Goal: Task Accomplishment & Management: Complete application form

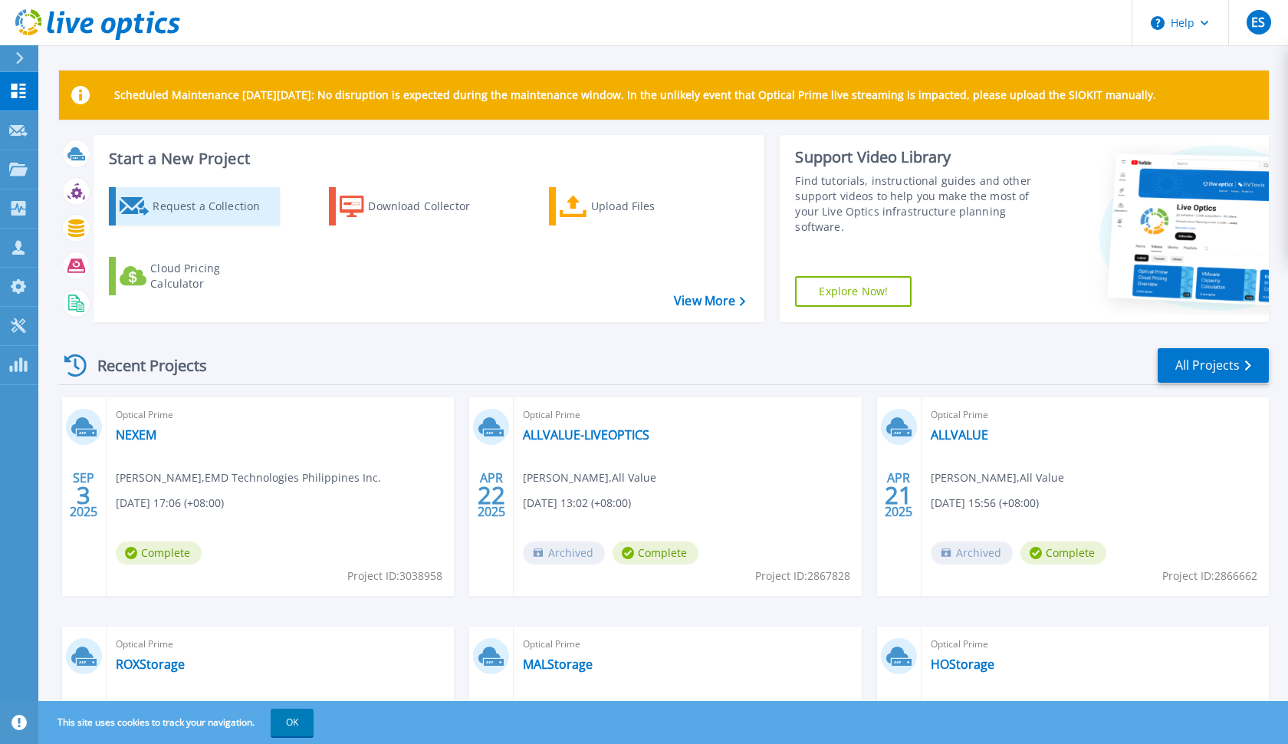
click at [235, 215] on div "Request a Collection" at bounding box center [214, 206] width 123 height 31
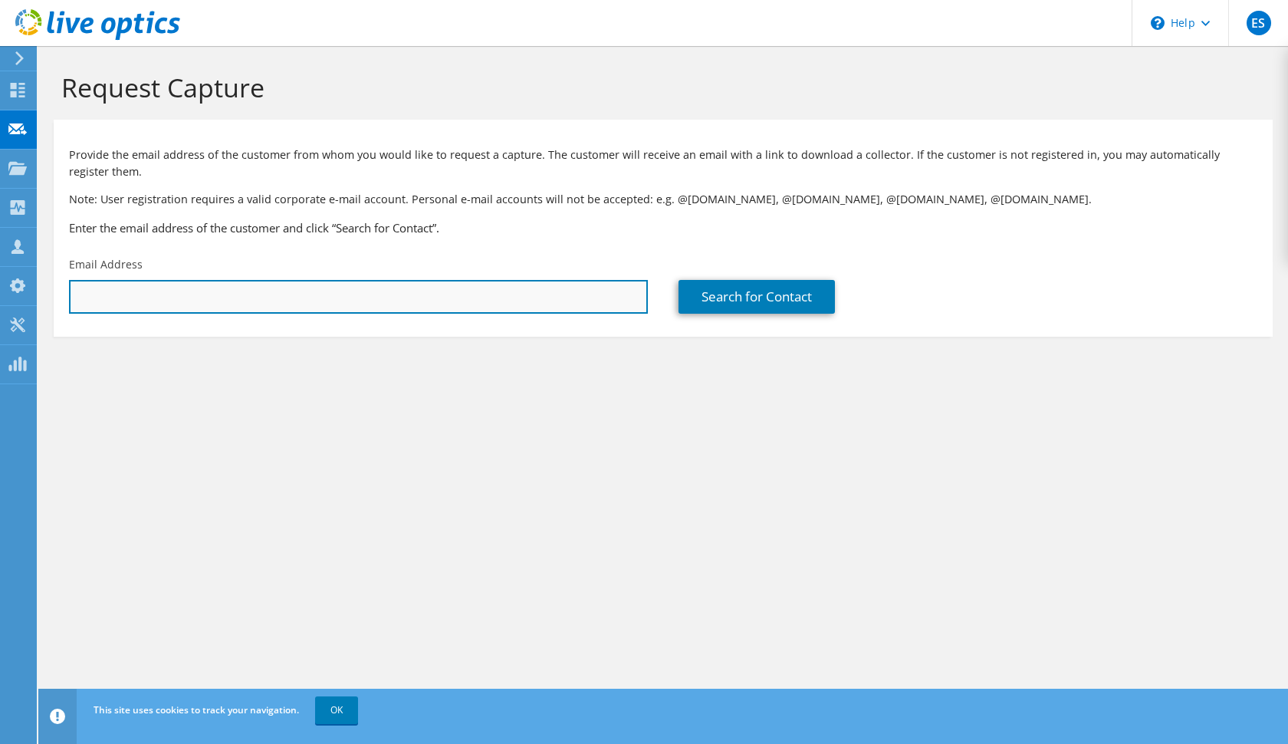
click at [399, 291] on input "text" at bounding box center [358, 297] width 579 height 34
paste input "[EMAIL_ADDRESS][DOMAIN_NAME]"
type input "[EMAIL_ADDRESS][DOMAIN_NAME]"
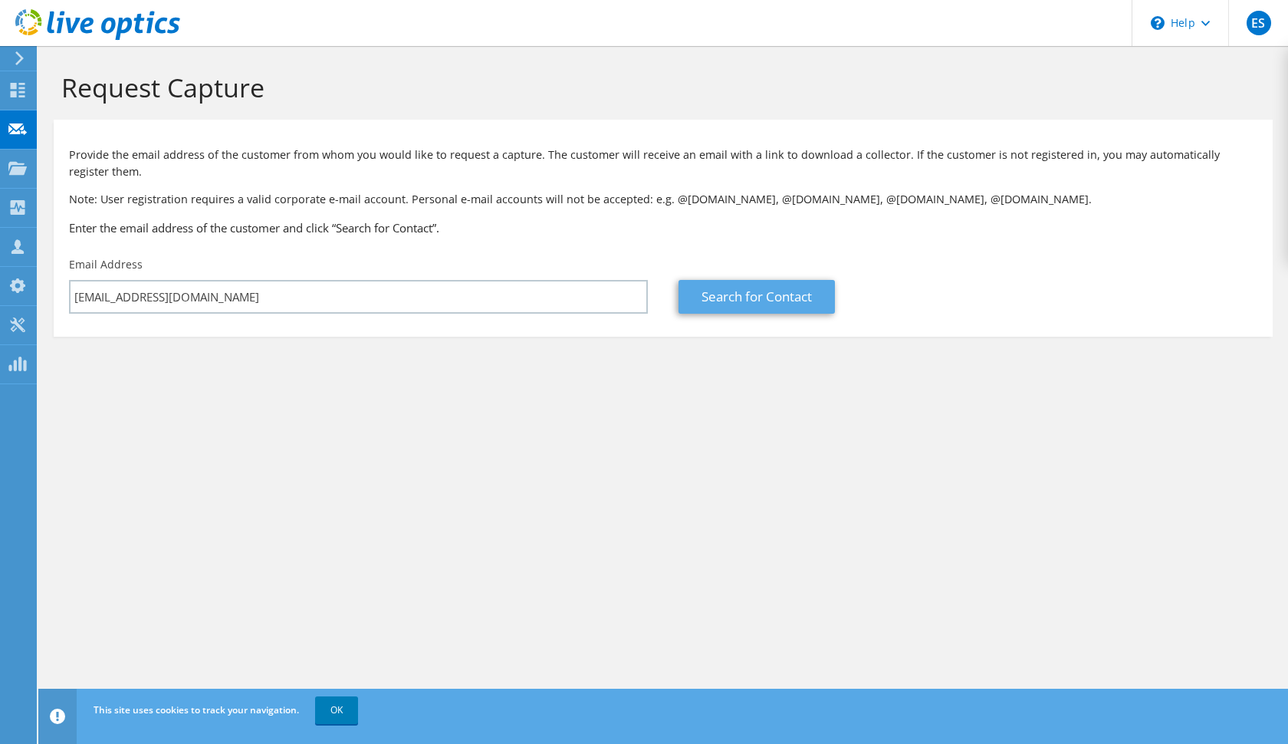
click at [807, 299] on link "Search for Contact" at bounding box center [756, 297] width 156 height 34
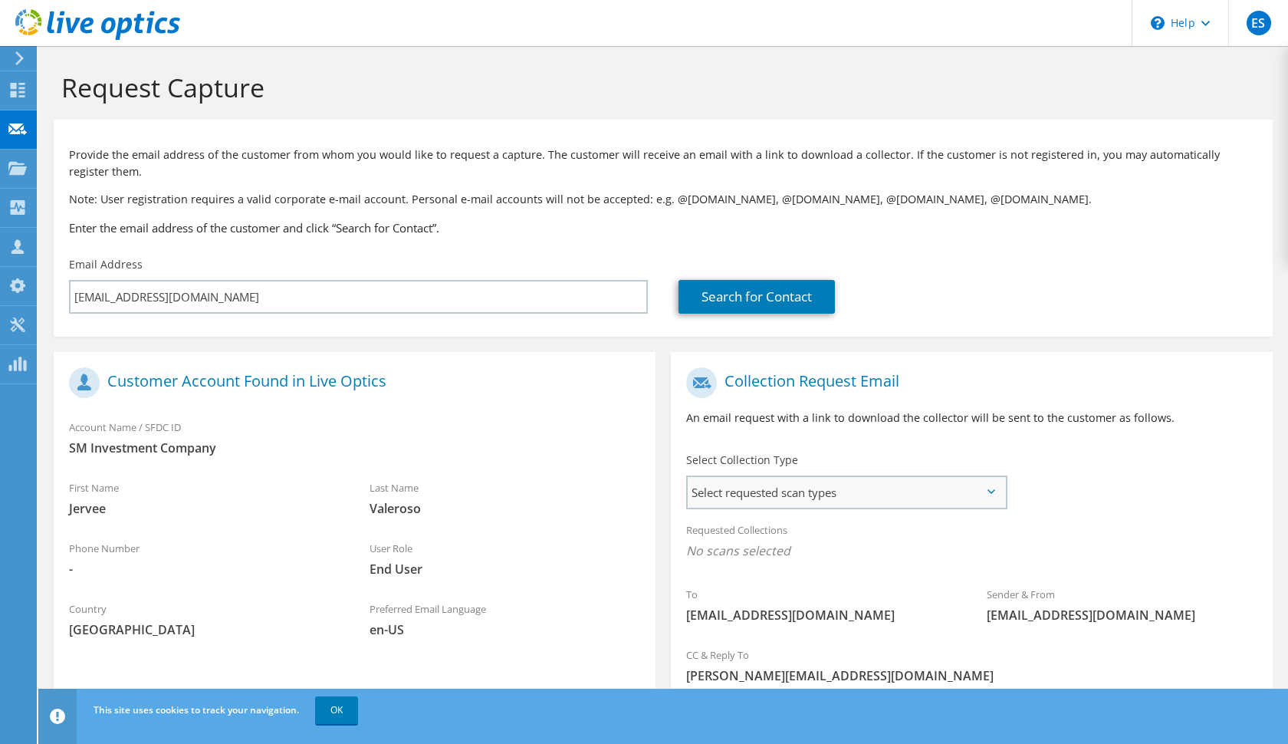
click at [984, 489] on span "Select requested scan types" at bounding box center [846, 492] width 317 height 31
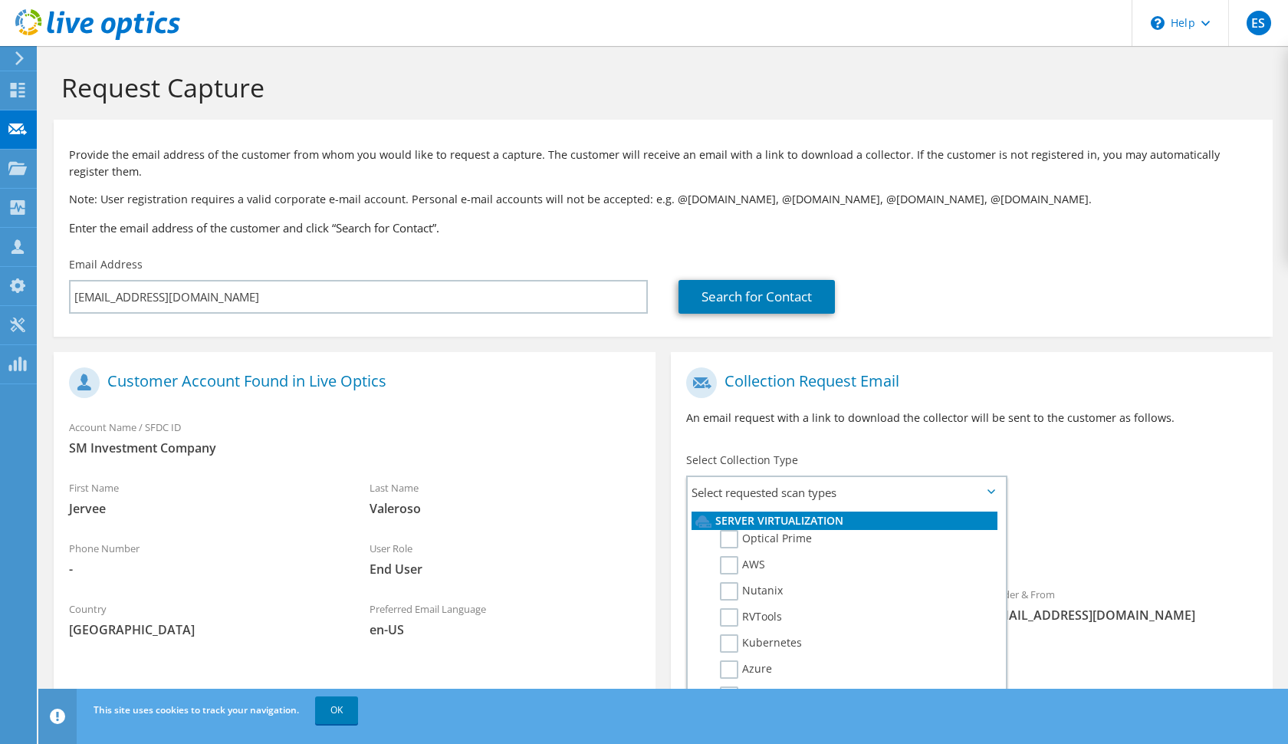
click at [1254, 299] on div "Search for Contact" at bounding box center [967, 297] width 579 height 34
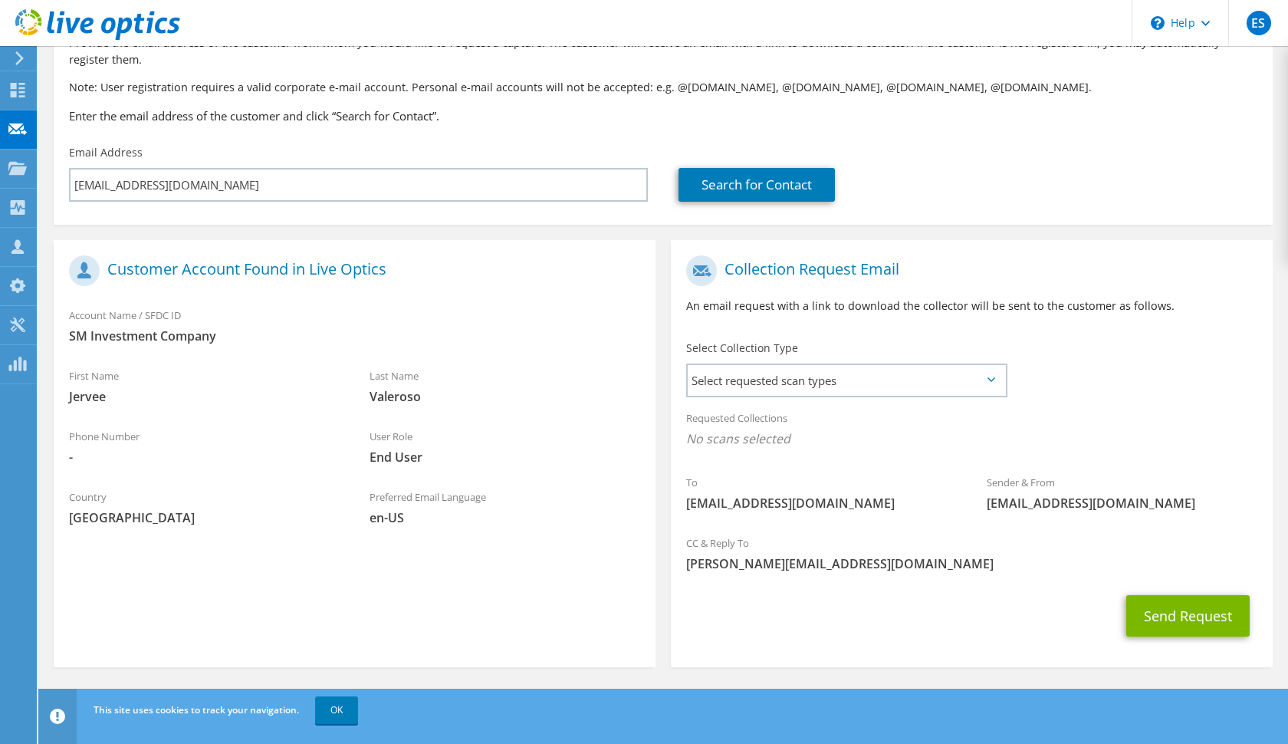
scroll to position [111, 0]
click at [989, 376] on span "Select requested scan types" at bounding box center [846, 381] width 317 height 31
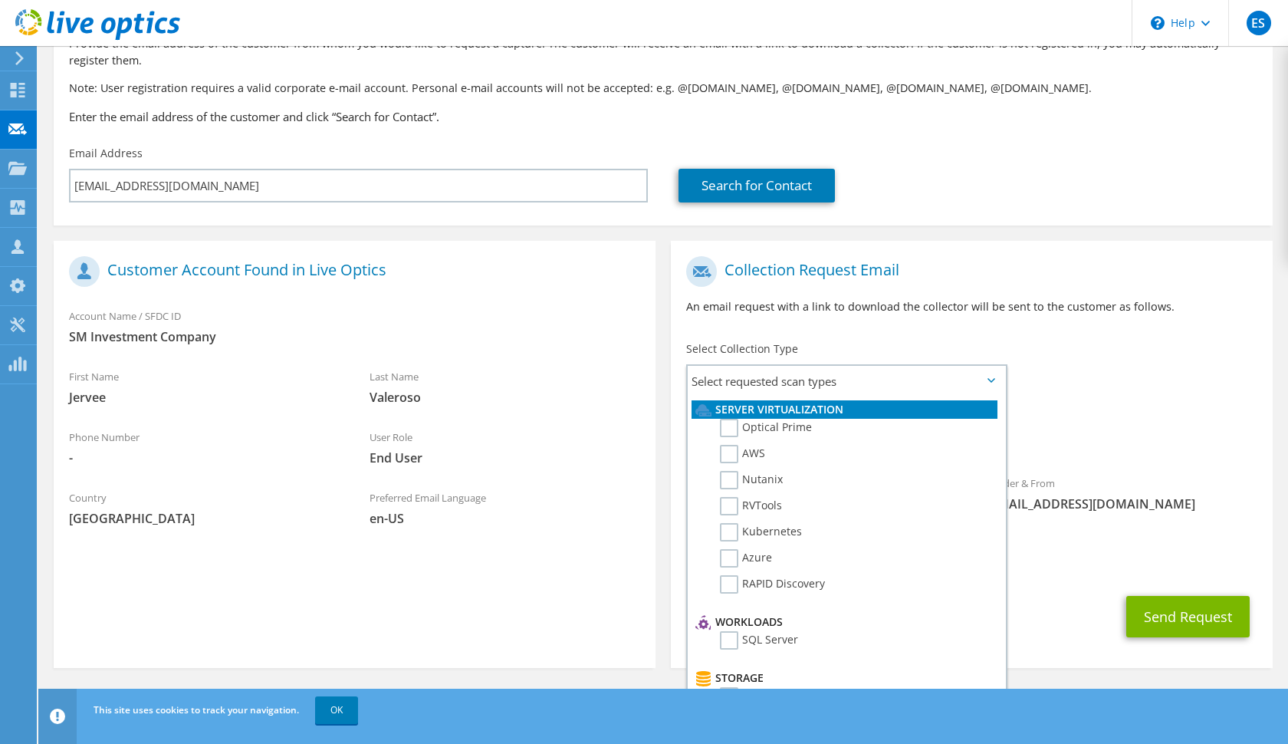
click at [1200, 444] on span "No scans selected" at bounding box center [971, 439] width 571 height 17
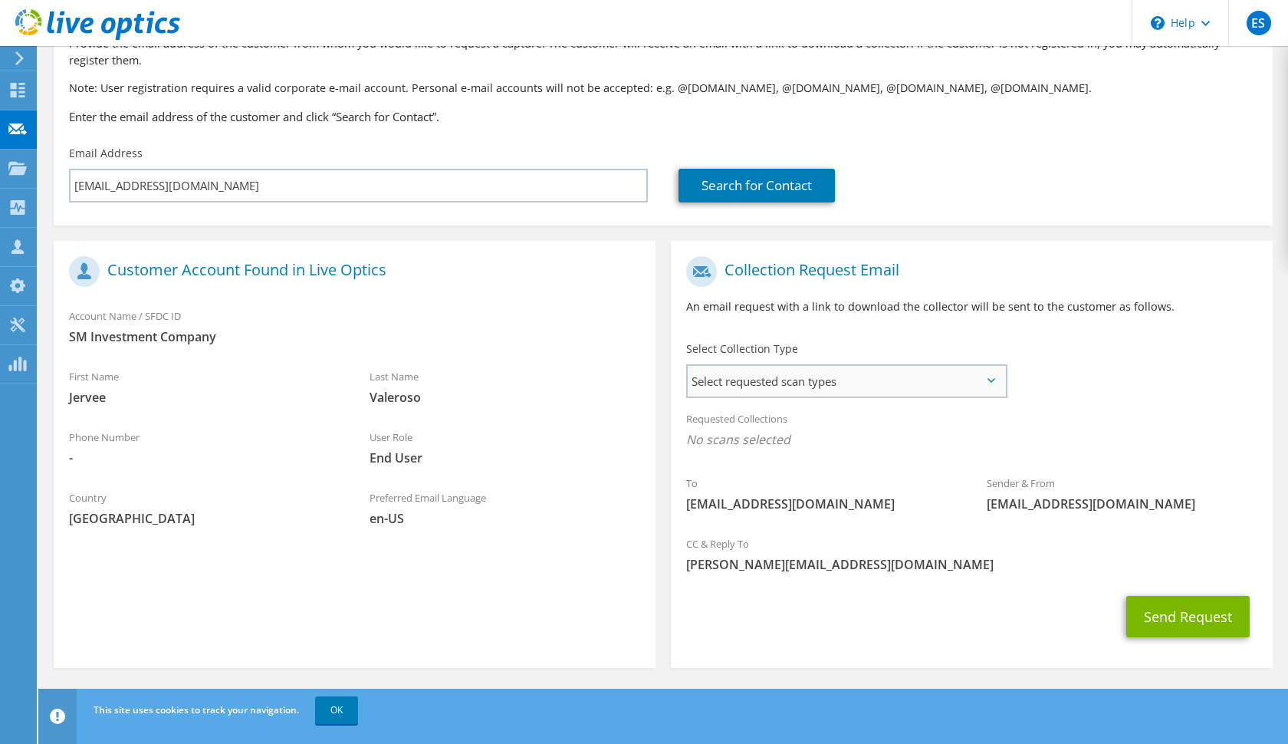
click at [979, 377] on span "Select requested scan types" at bounding box center [846, 381] width 317 height 31
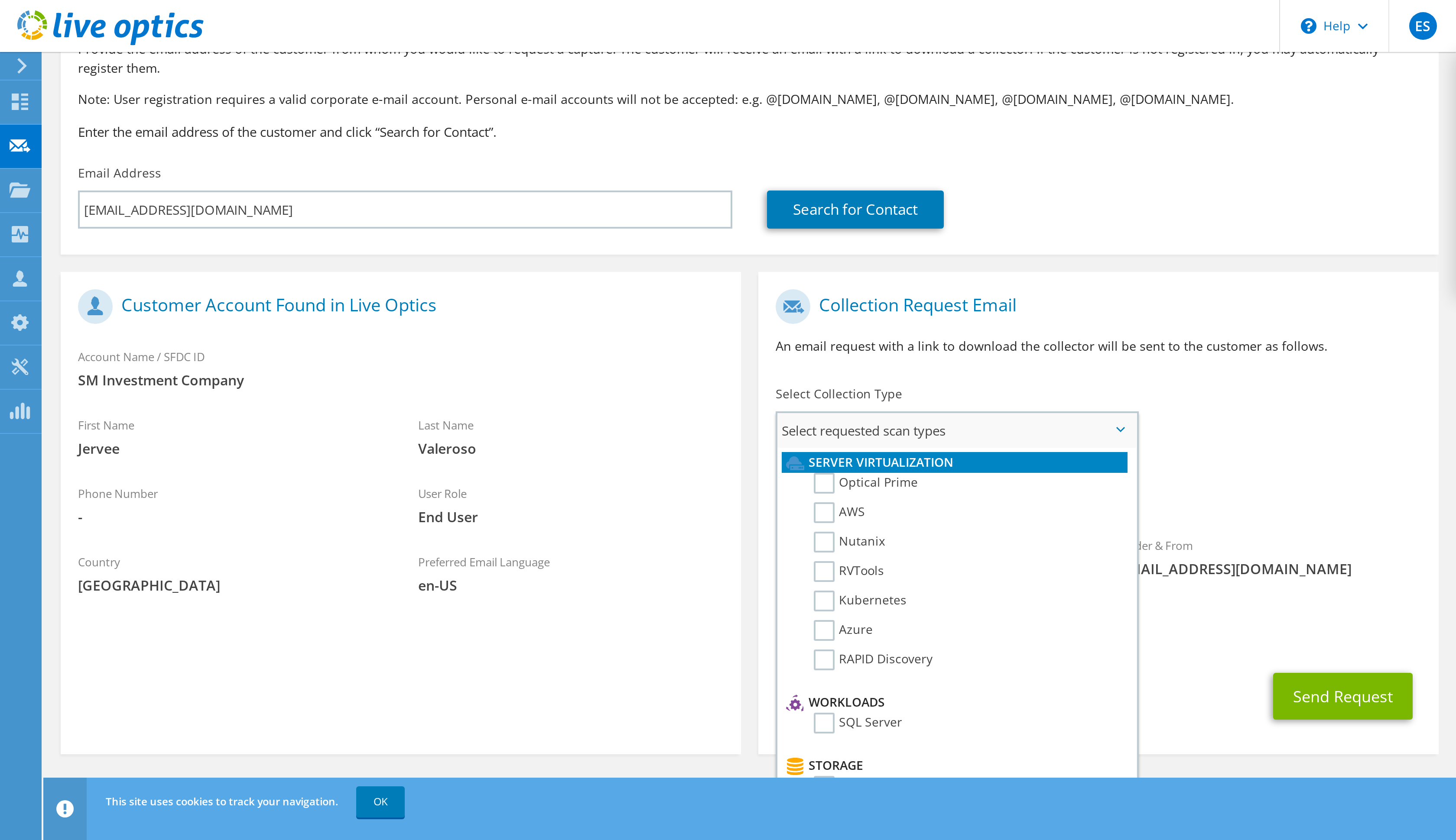
scroll to position [0, 0]
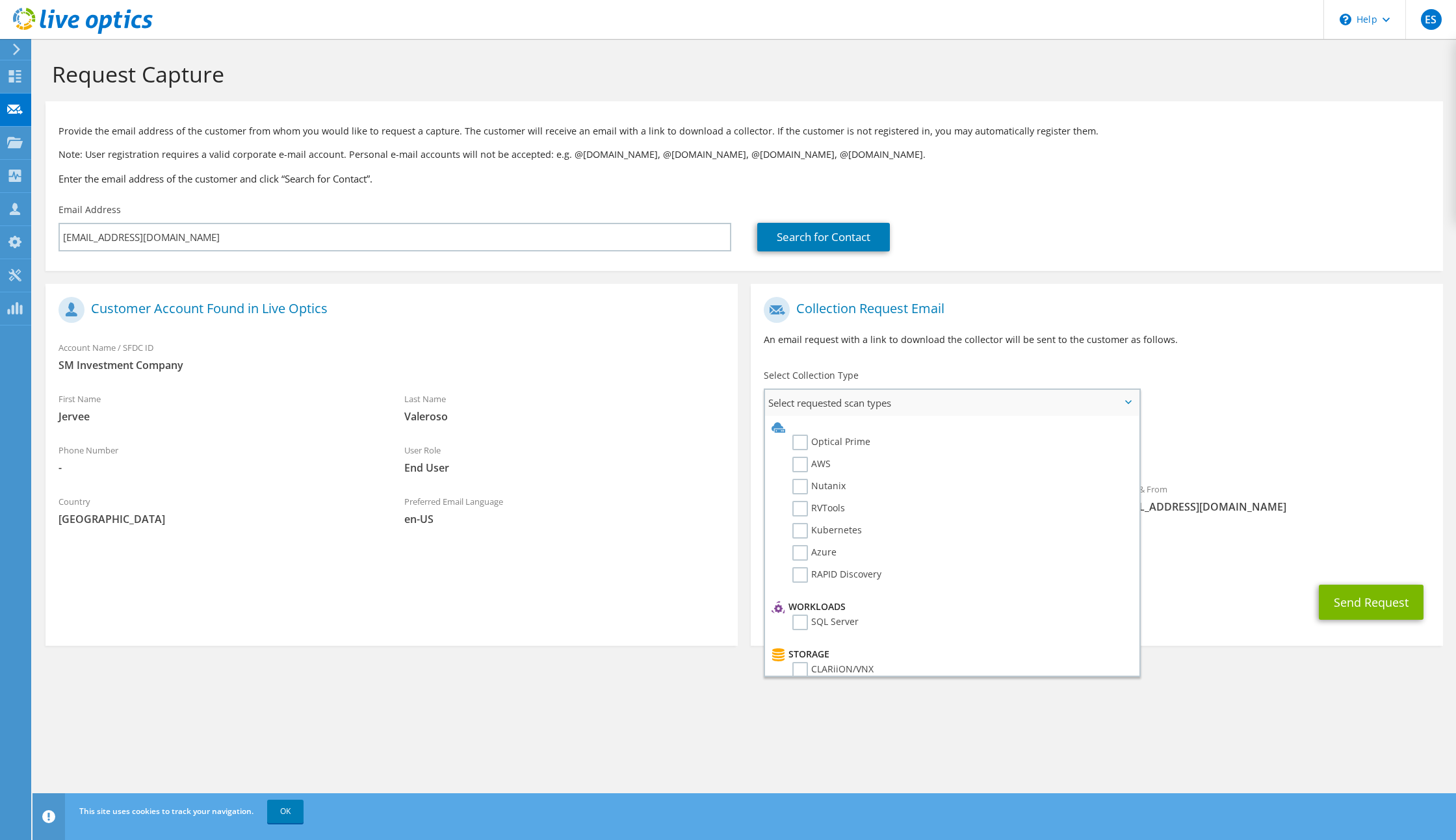
click at [773, 434] on icon at bounding box center [778, 427] width 14 height 13
click at [776, 433] on use at bounding box center [778, 427] width 14 height 10
click at [1091, 416] on span "Select requested scan types" at bounding box center [951, 403] width 374 height 26
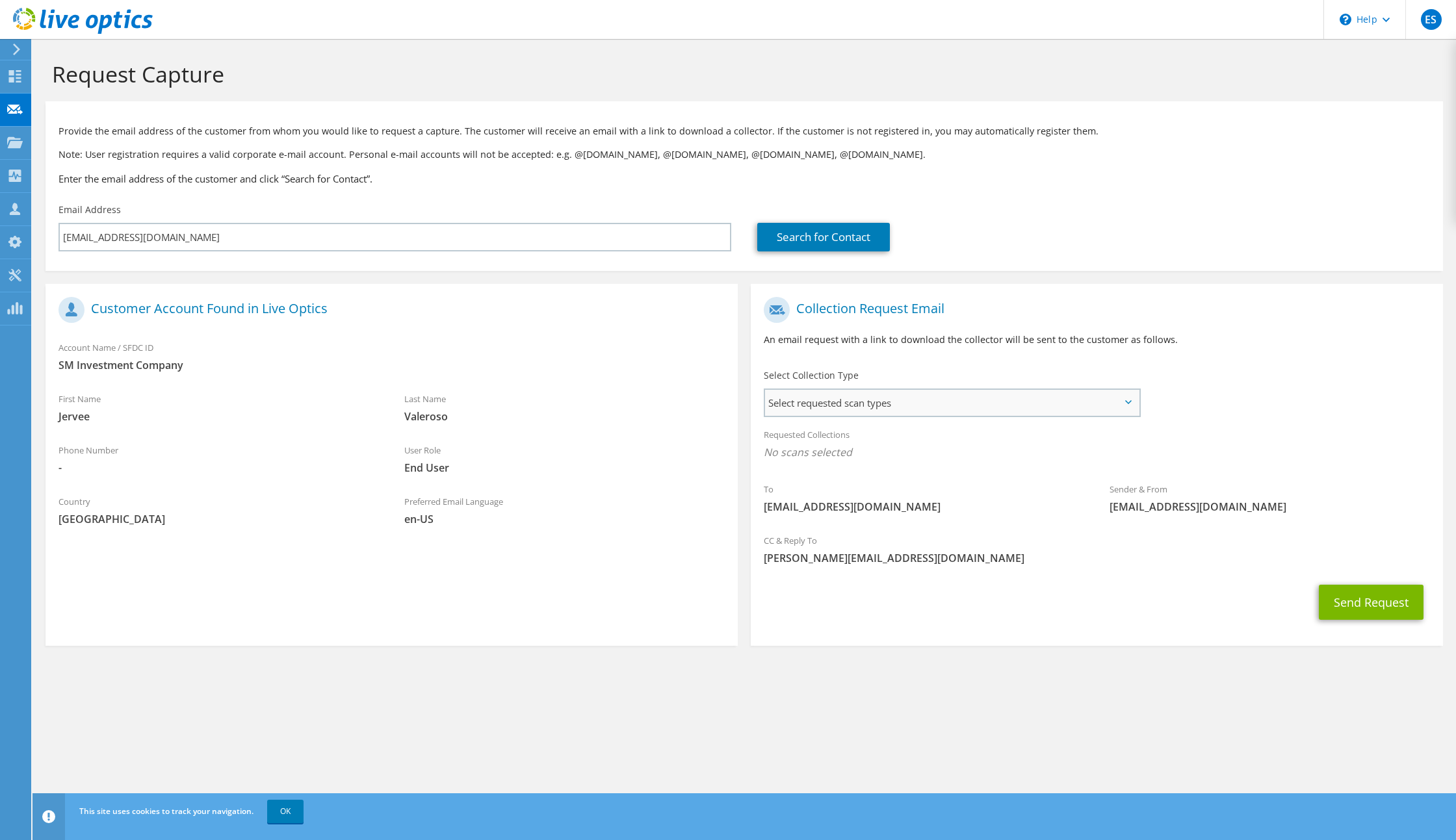
click at [1091, 416] on span "Select requested scan types" at bounding box center [951, 403] width 374 height 26
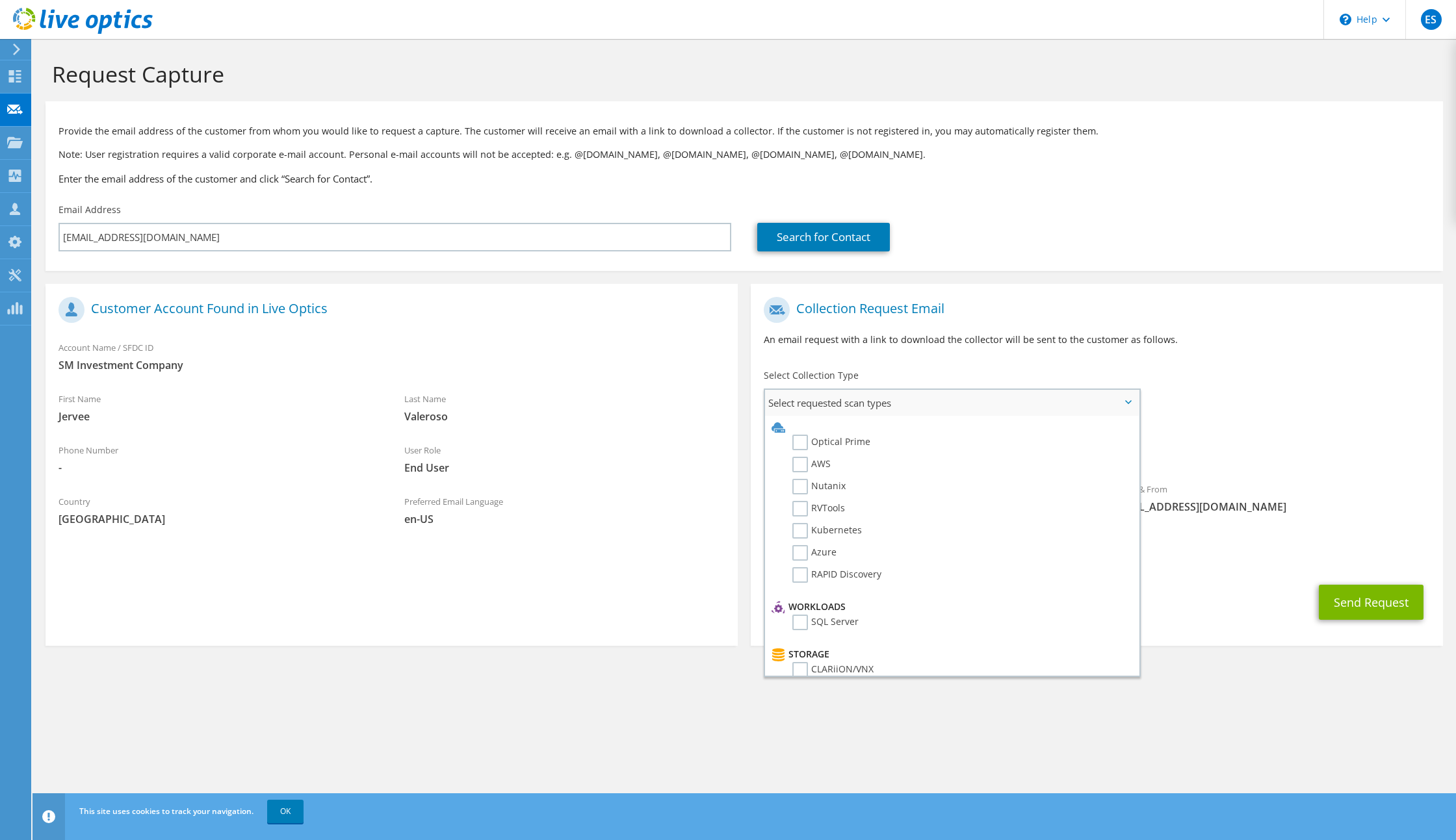
click at [780, 433] on use at bounding box center [778, 427] width 14 height 10
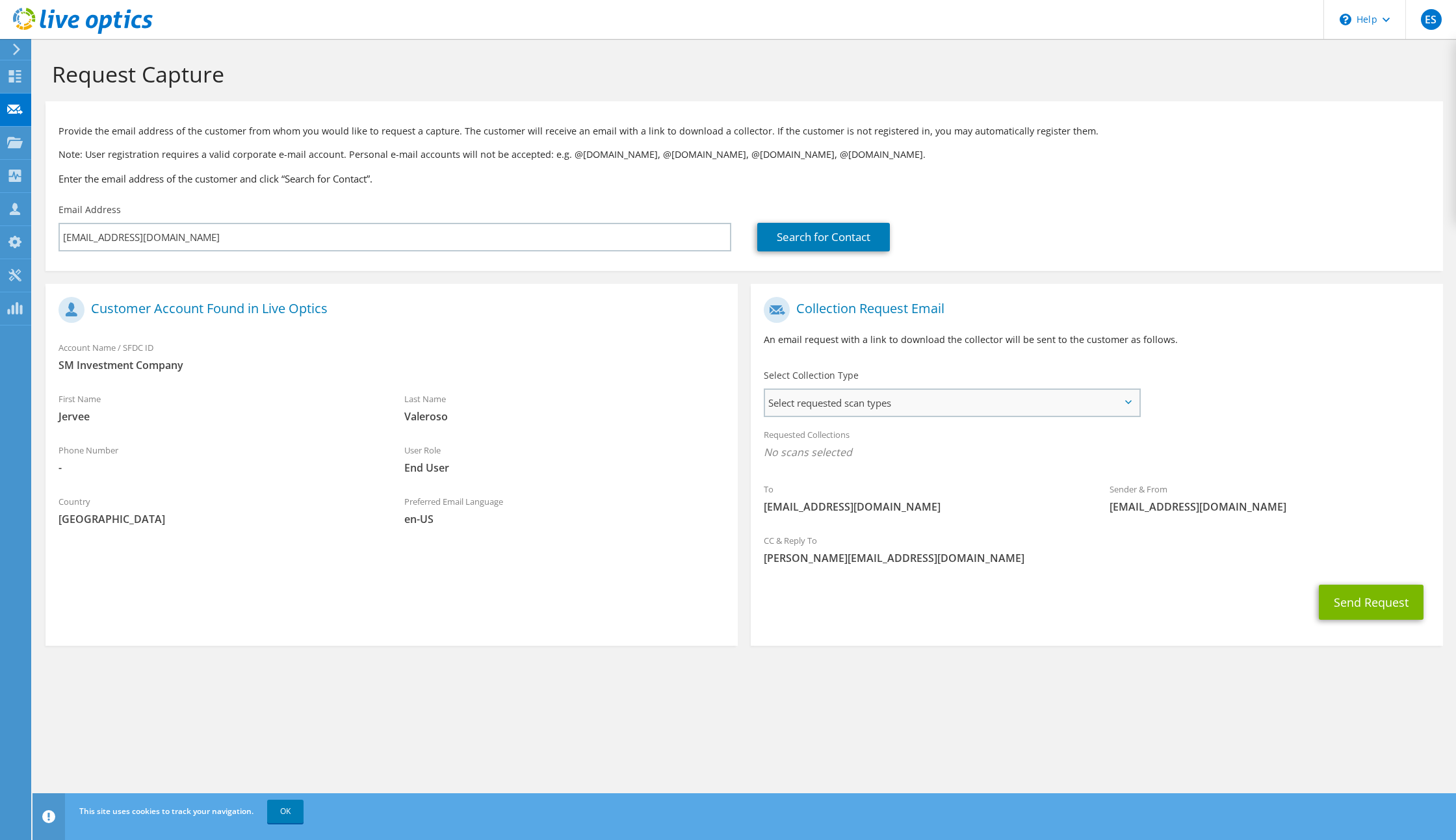
click at [1091, 414] on span "Select requested scan types" at bounding box center [951, 403] width 374 height 26
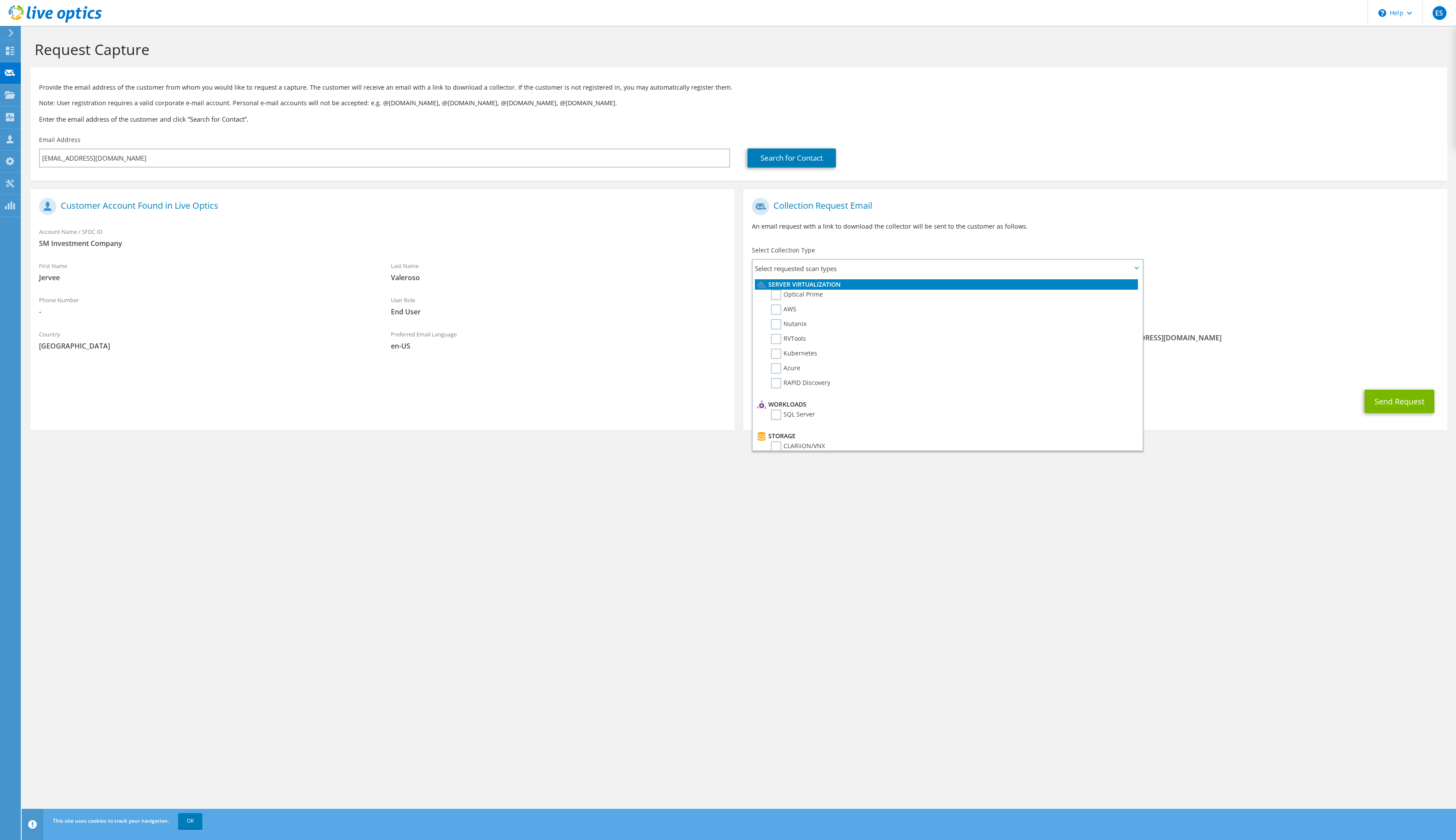
click at [727, 306] on span "No scans selected" at bounding box center [1095, 301] width 687 height 10
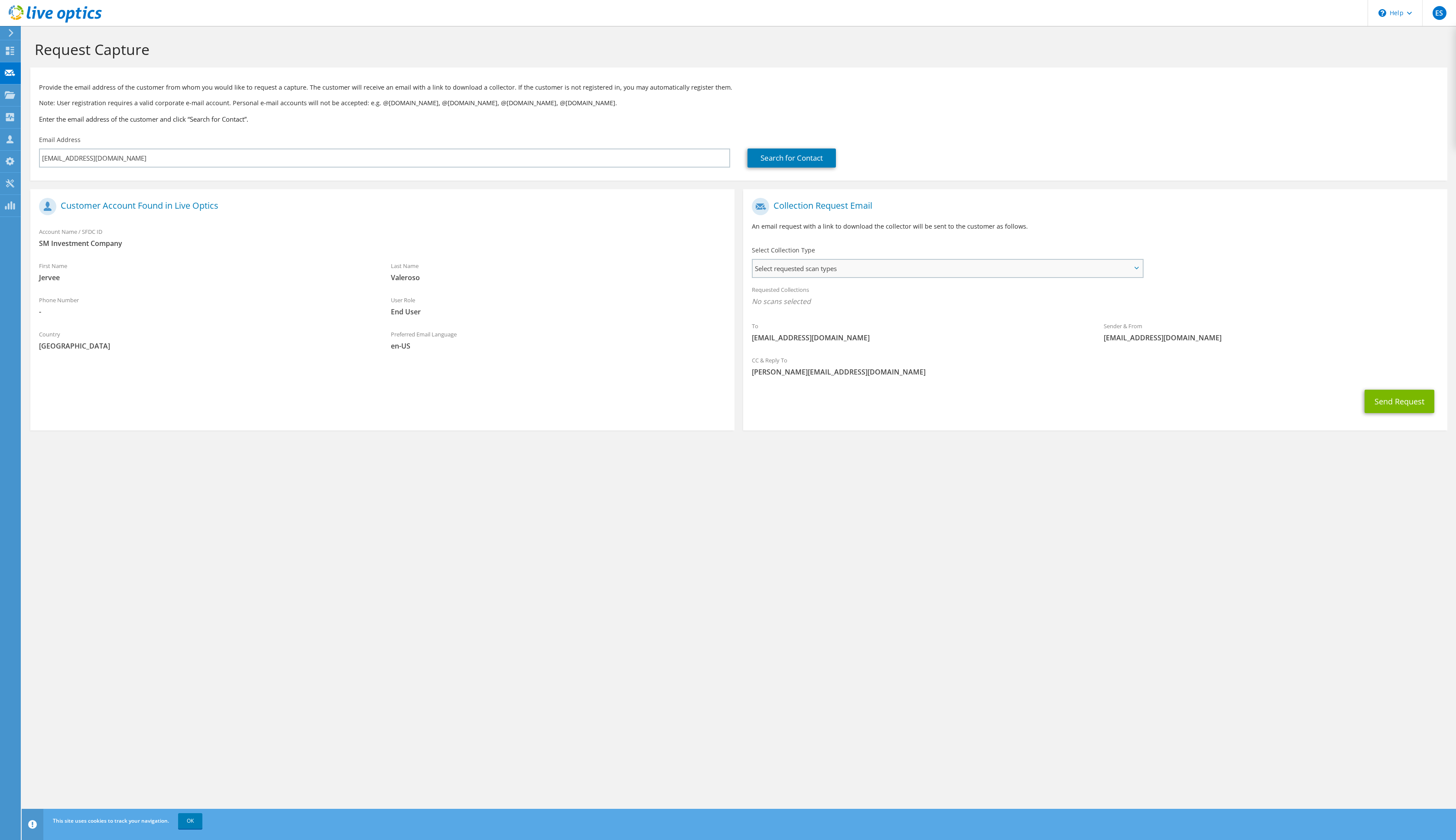
click at [727, 277] on span "Select requested scan types" at bounding box center [947, 268] width 389 height 18
click at [727, 289] on use at bounding box center [761, 285] width 9 height 7
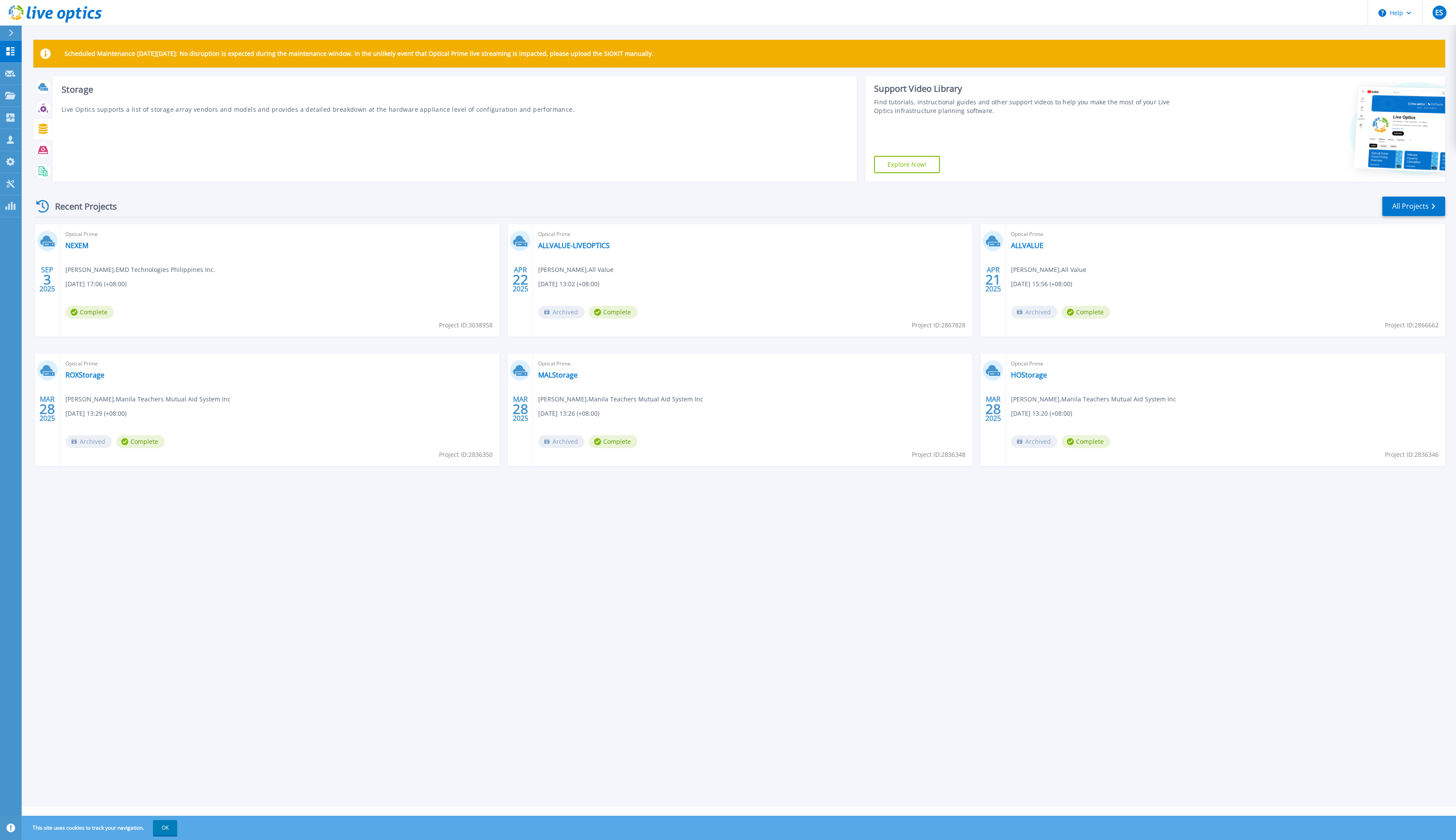
click at [42, 134] on icon at bounding box center [43, 129] width 9 height 10
click at [45, 112] on icon at bounding box center [44, 109] width 7 height 7
click at [44, 154] on icon at bounding box center [43, 150] width 10 height 10
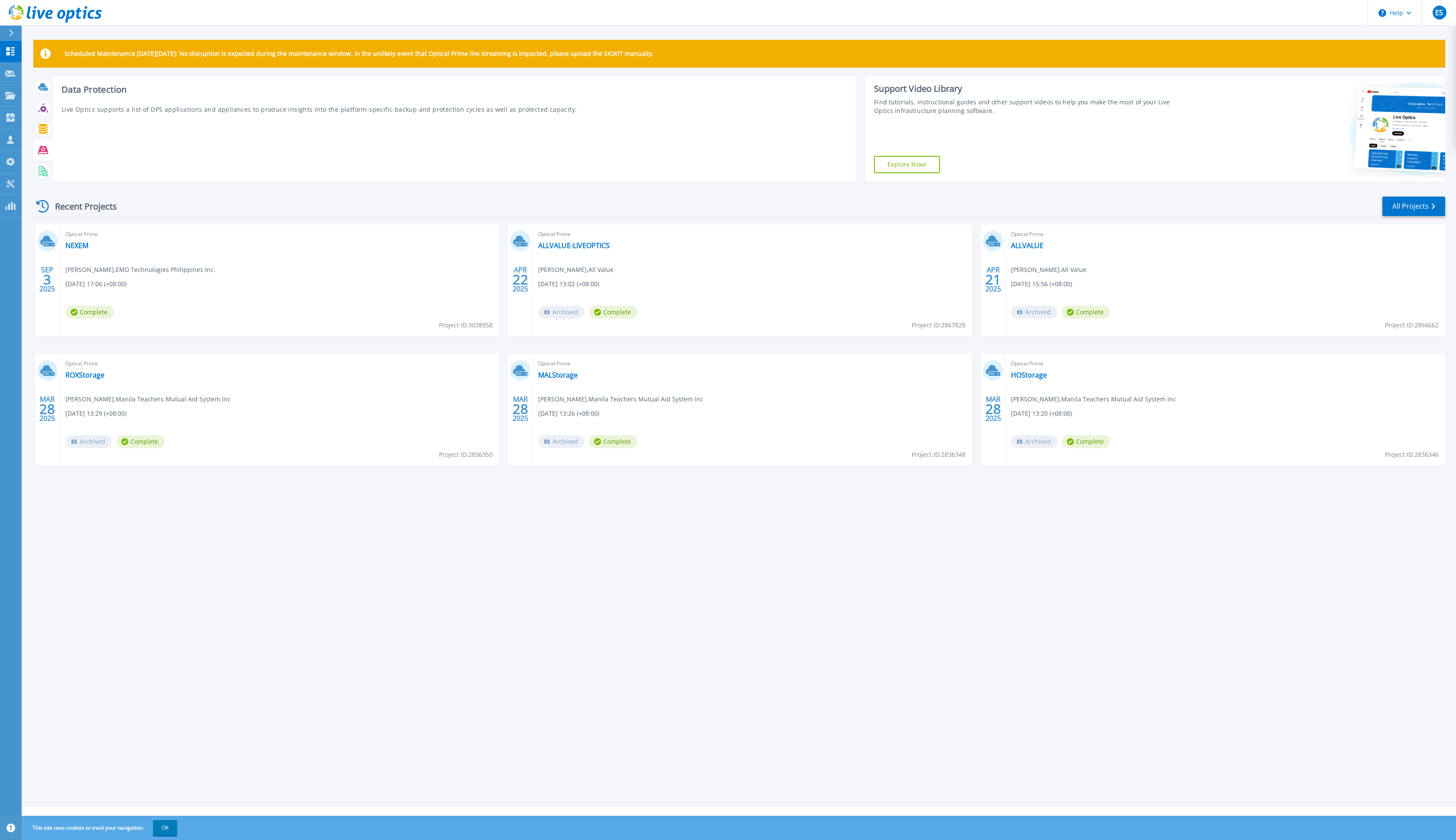
click at [44, 154] on icon at bounding box center [43, 150] width 10 height 10
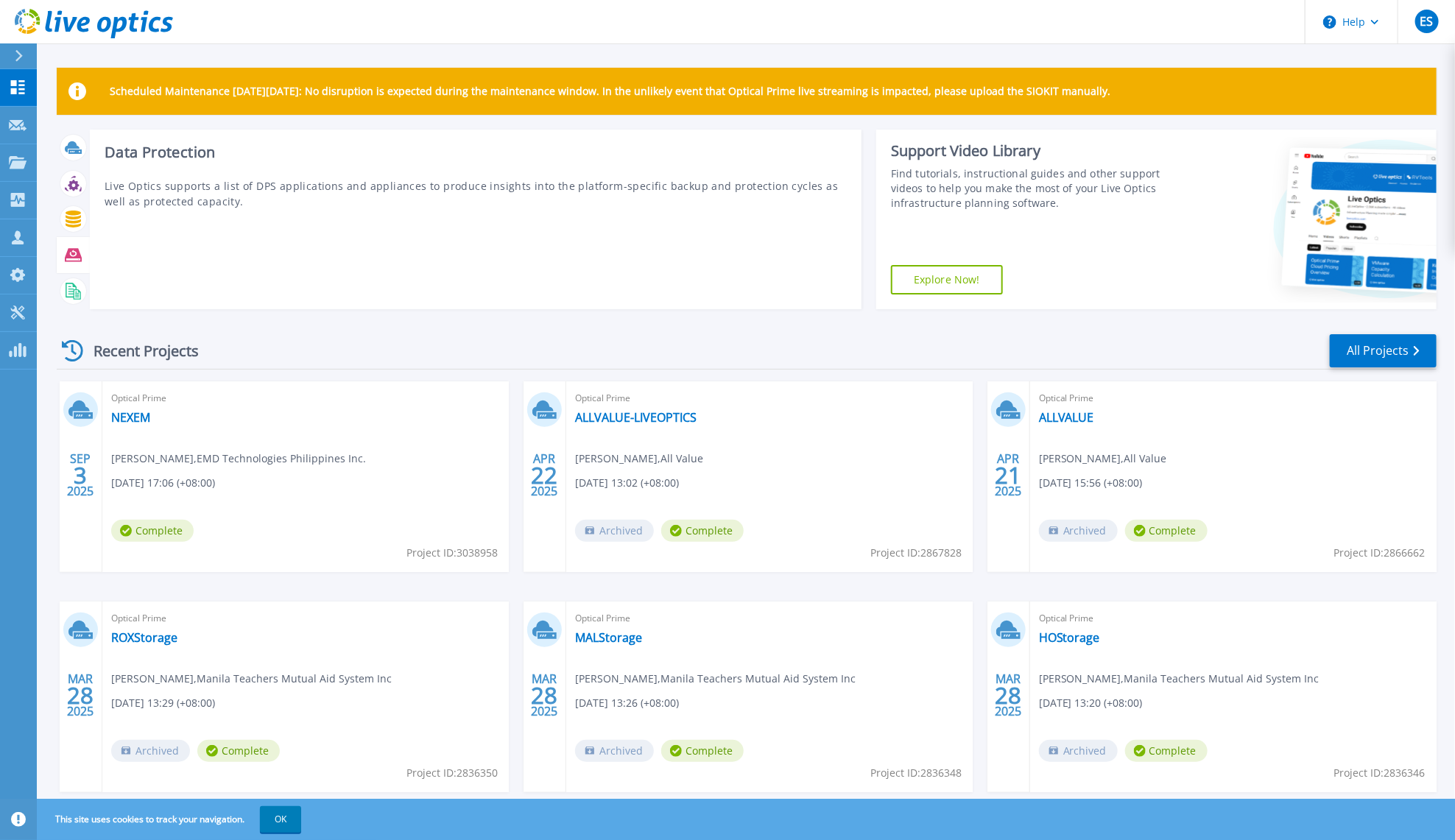
click at [81, 252] on icon at bounding box center [73, 255] width 17 height 17
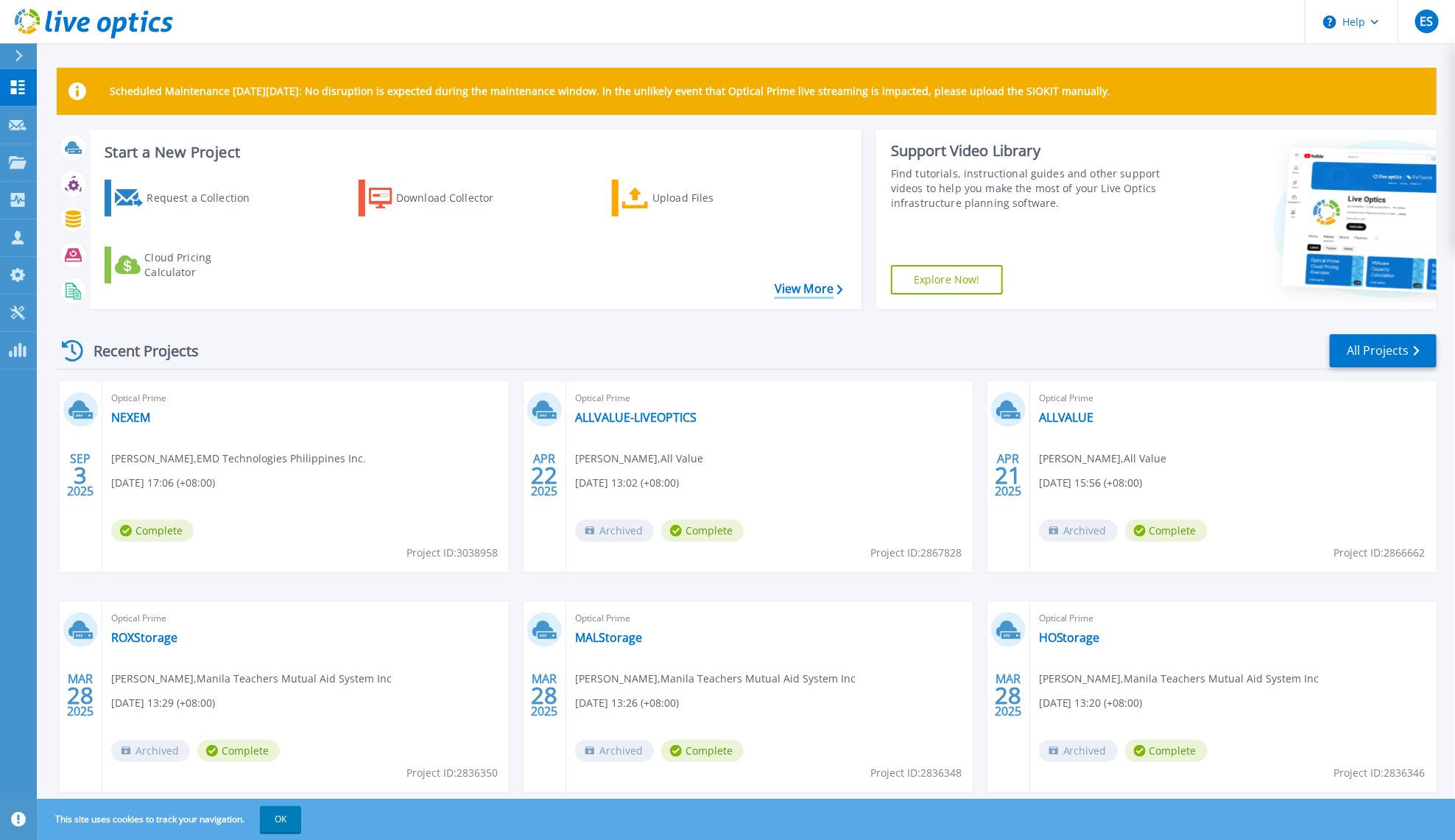
click at [815, 287] on link "View More" at bounding box center [809, 289] width 68 height 14
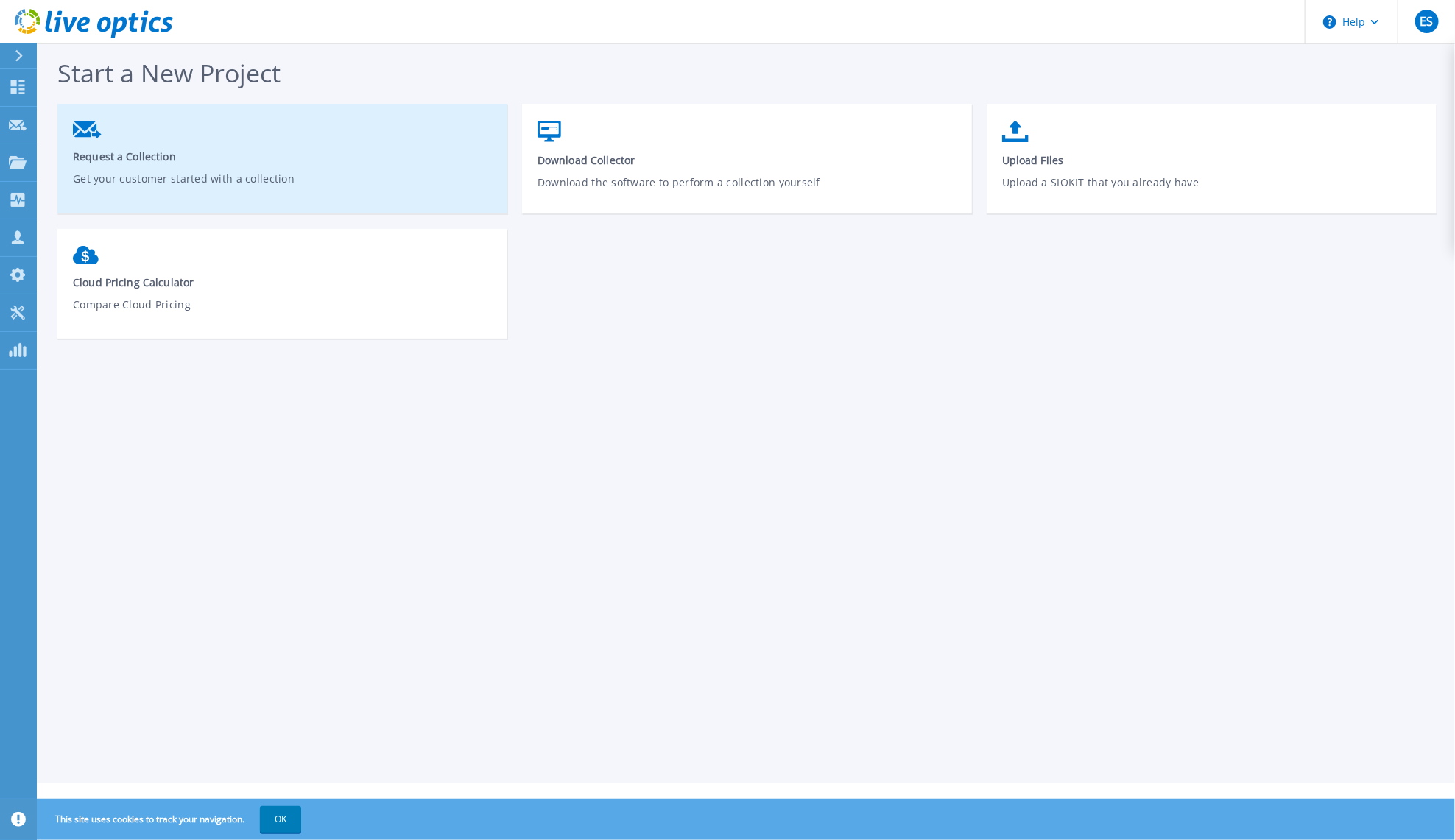
click at [216, 151] on span "Request a Collection" at bounding box center [282, 156] width 420 height 14
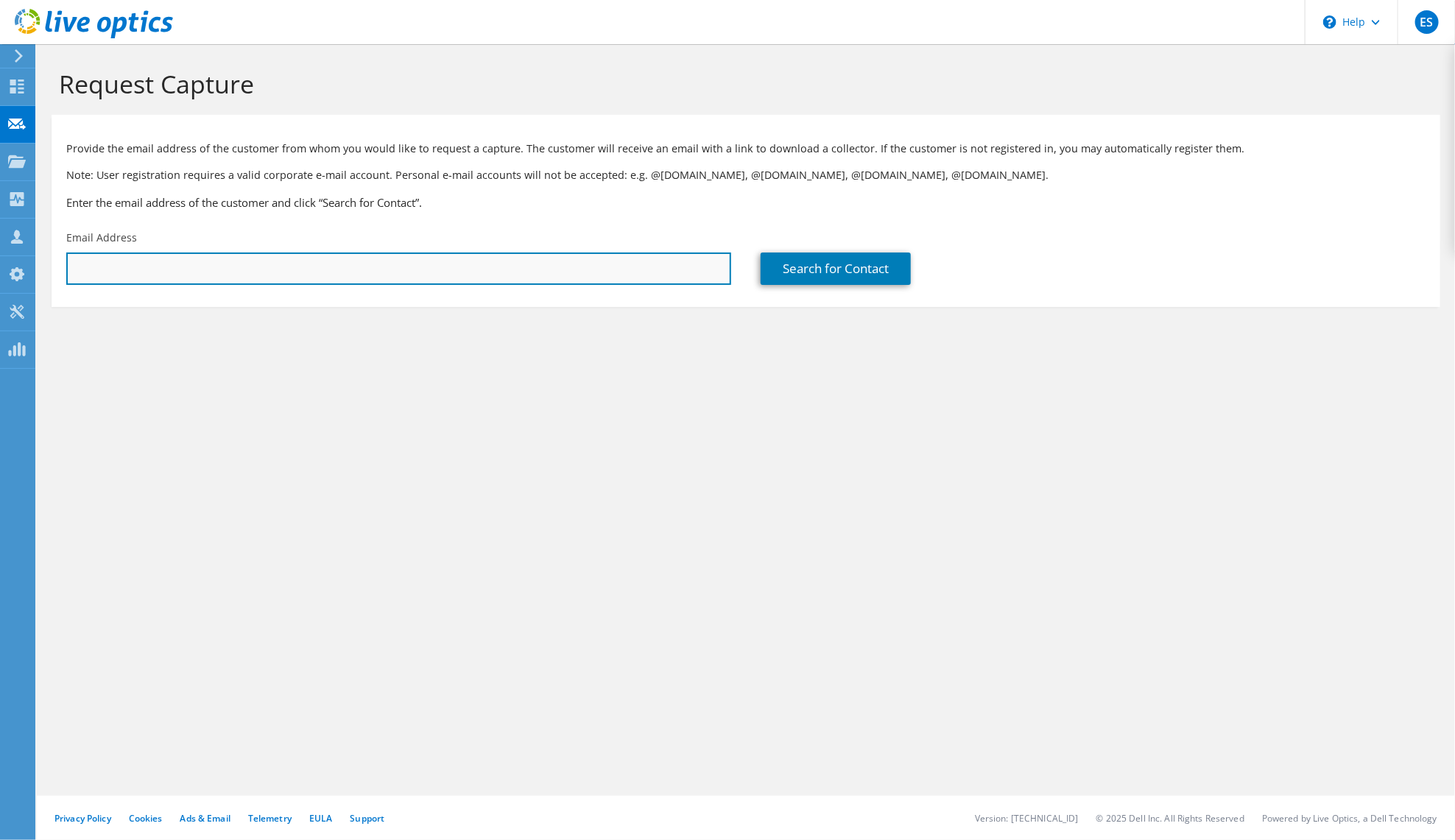
click at [631, 276] on input "text" at bounding box center [399, 269] width 665 height 33
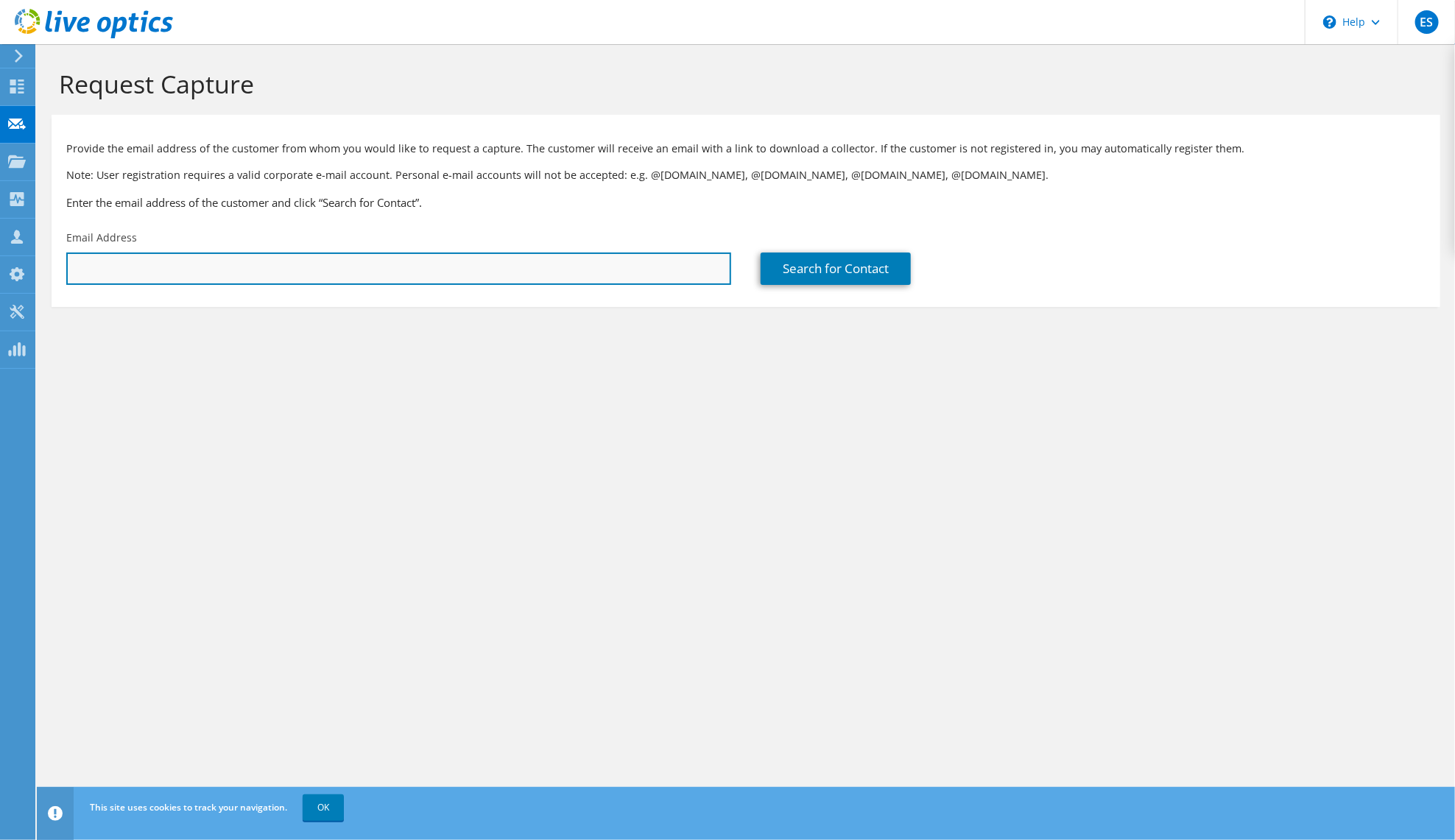
paste input "[EMAIL_ADDRESS][DOMAIN_NAME]"
type input "[EMAIL_ADDRESS][DOMAIN_NAME]"
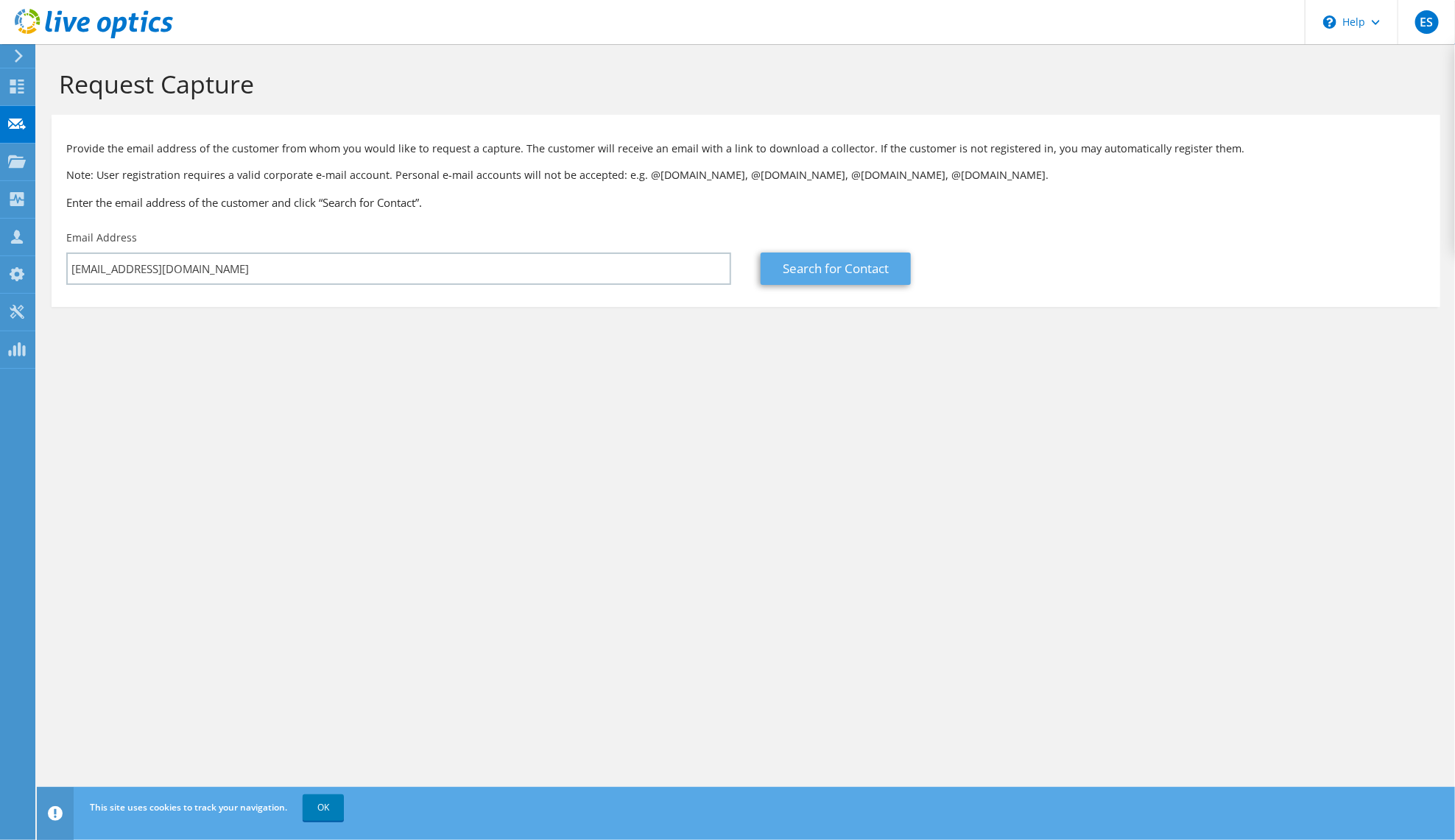
click at [790, 271] on link "Search for Contact" at bounding box center [836, 269] width 150 height 33
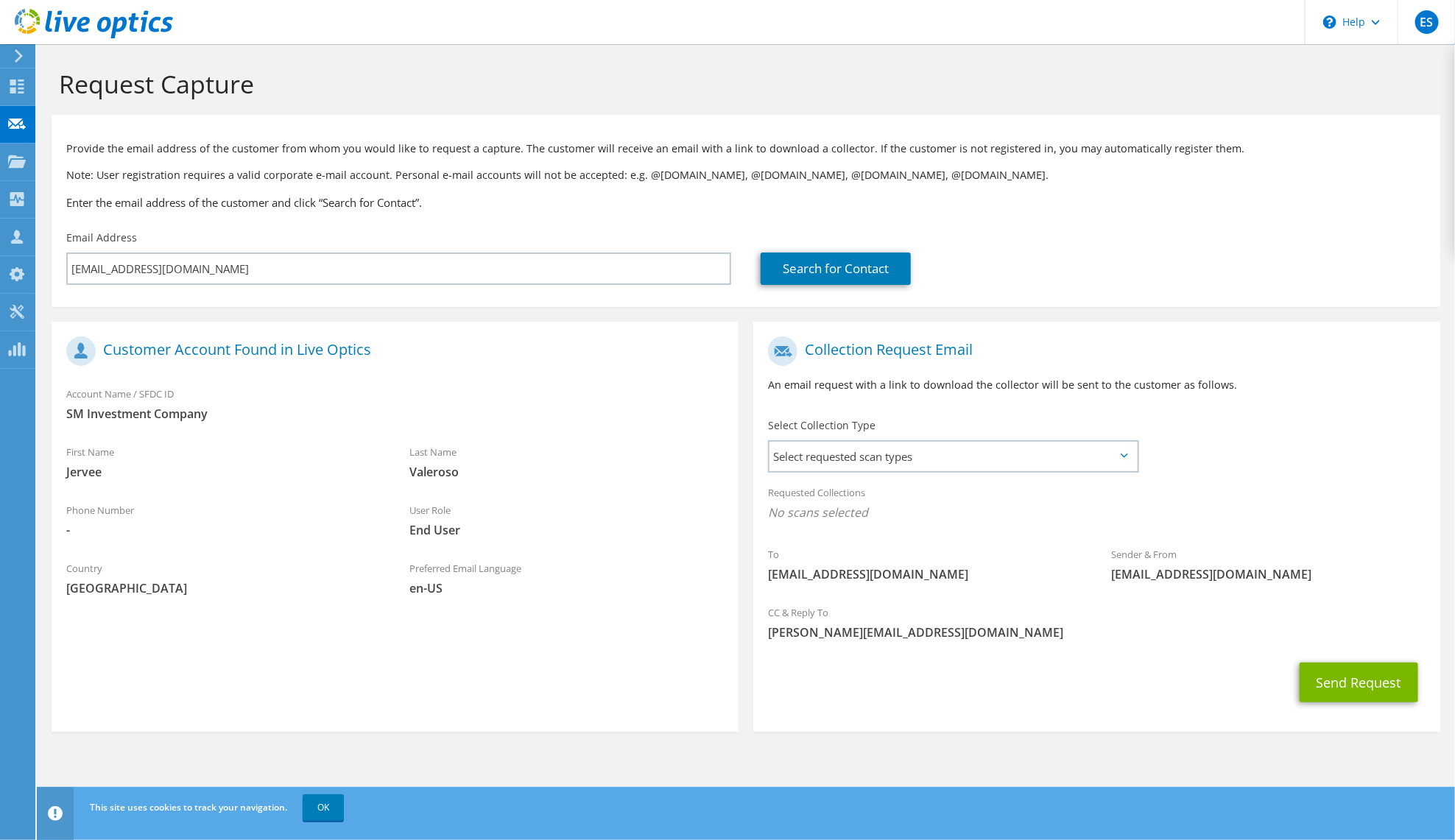
click at [975, 478] on div "Requested Collections No scans selected" at bounding box center [1096, 504] width 687 height 55
click at [1014, 457] on span "Select requested scan types" at bounding box center [953, 456] width 368 height 30
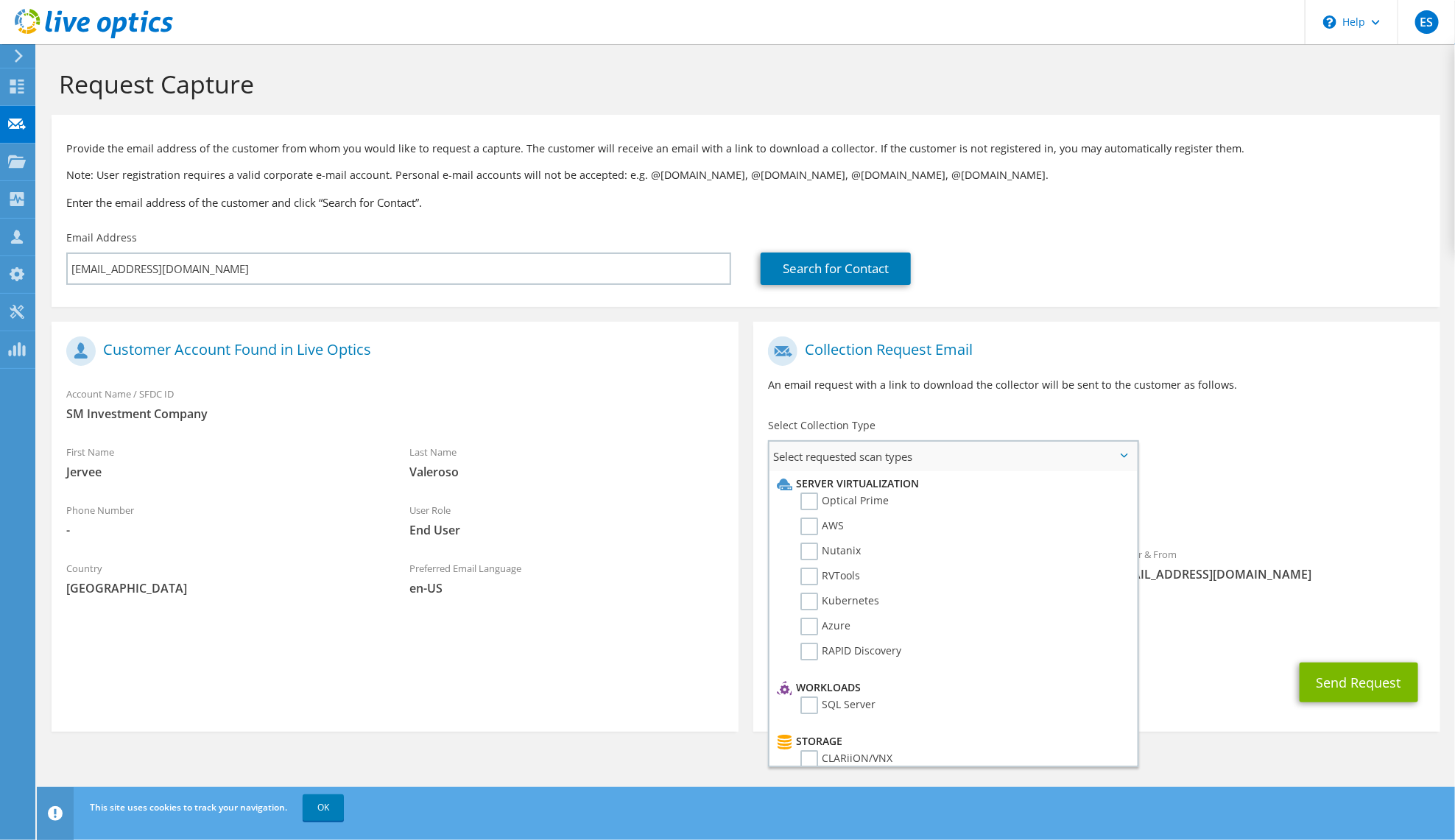
drag, startPoint x: 1132, startPoint y: 689, endPoint x: 1110, endPoint y: 663, distance: 34.1
click at [977, 639] on li "Azure" at bounding box center [951, 630] width 356 height 25
click at [784, 489] on use at bounding box center [785, 484] width 15 height 12
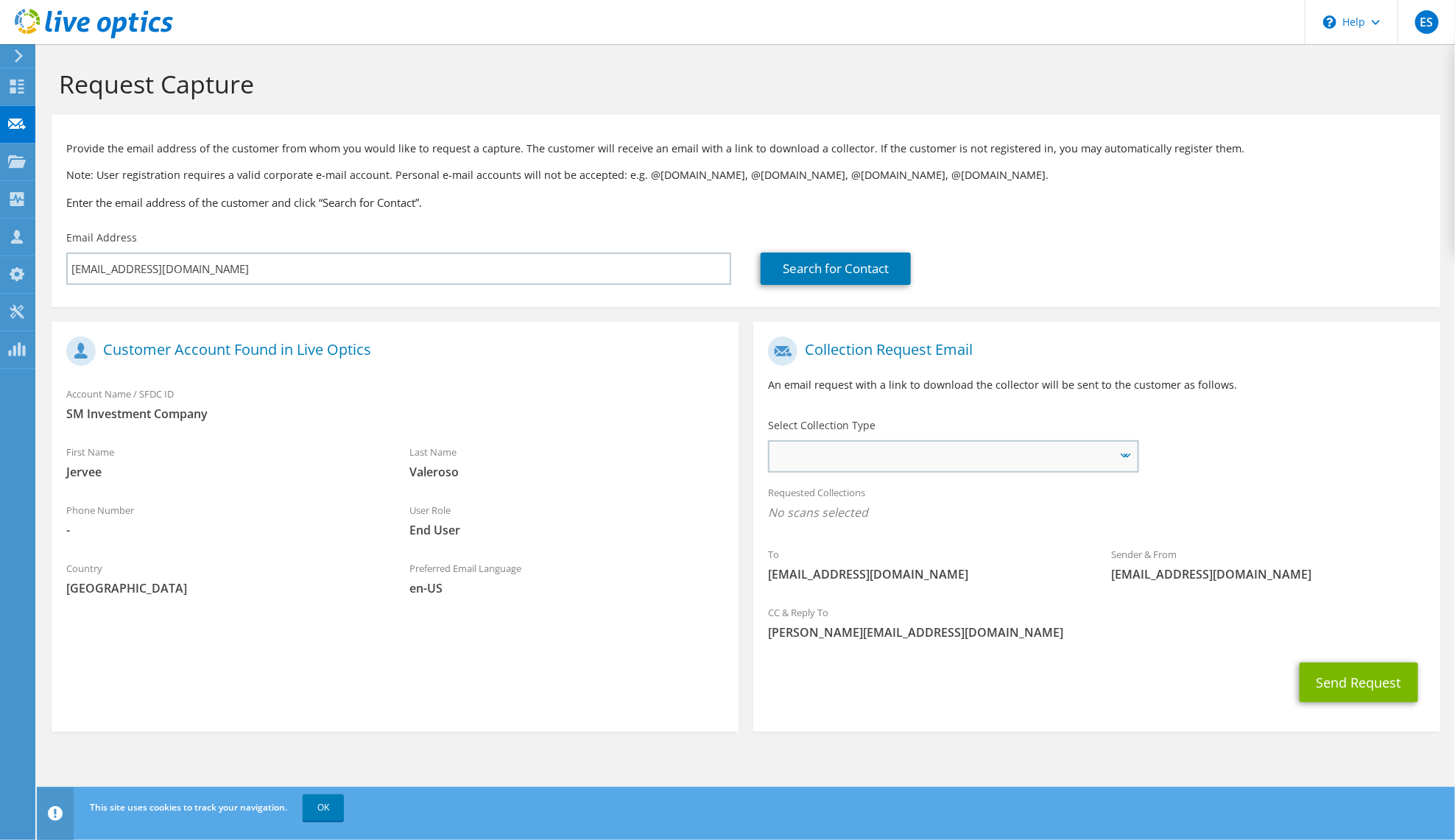
click at [1027, 453] on span "Server Virtualization Optical Prime AWS Nutanix RVTools Kubernetes Azure SQL Se…" at bounding box center [946, 456] width 346 height 17
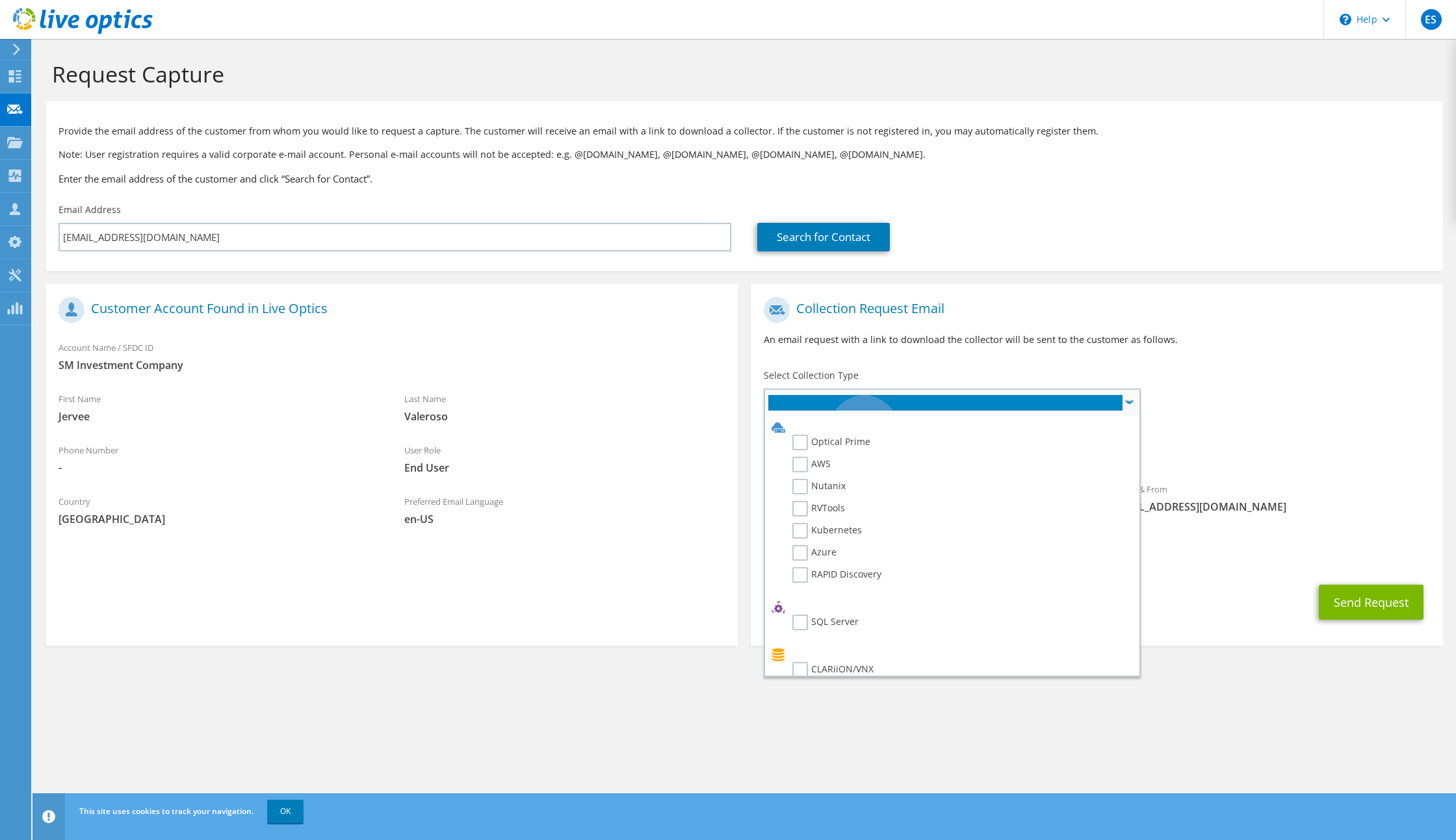
drag, startPoint x: 1142, startPoint y: 624, endPoint x: 1138, endPoint y: 654, distance: 30.3
click at [1138, 646] on section "Collection Request Email An email request with a link to download the collector…" at bounding box center [1097, 465] width 692 height 362
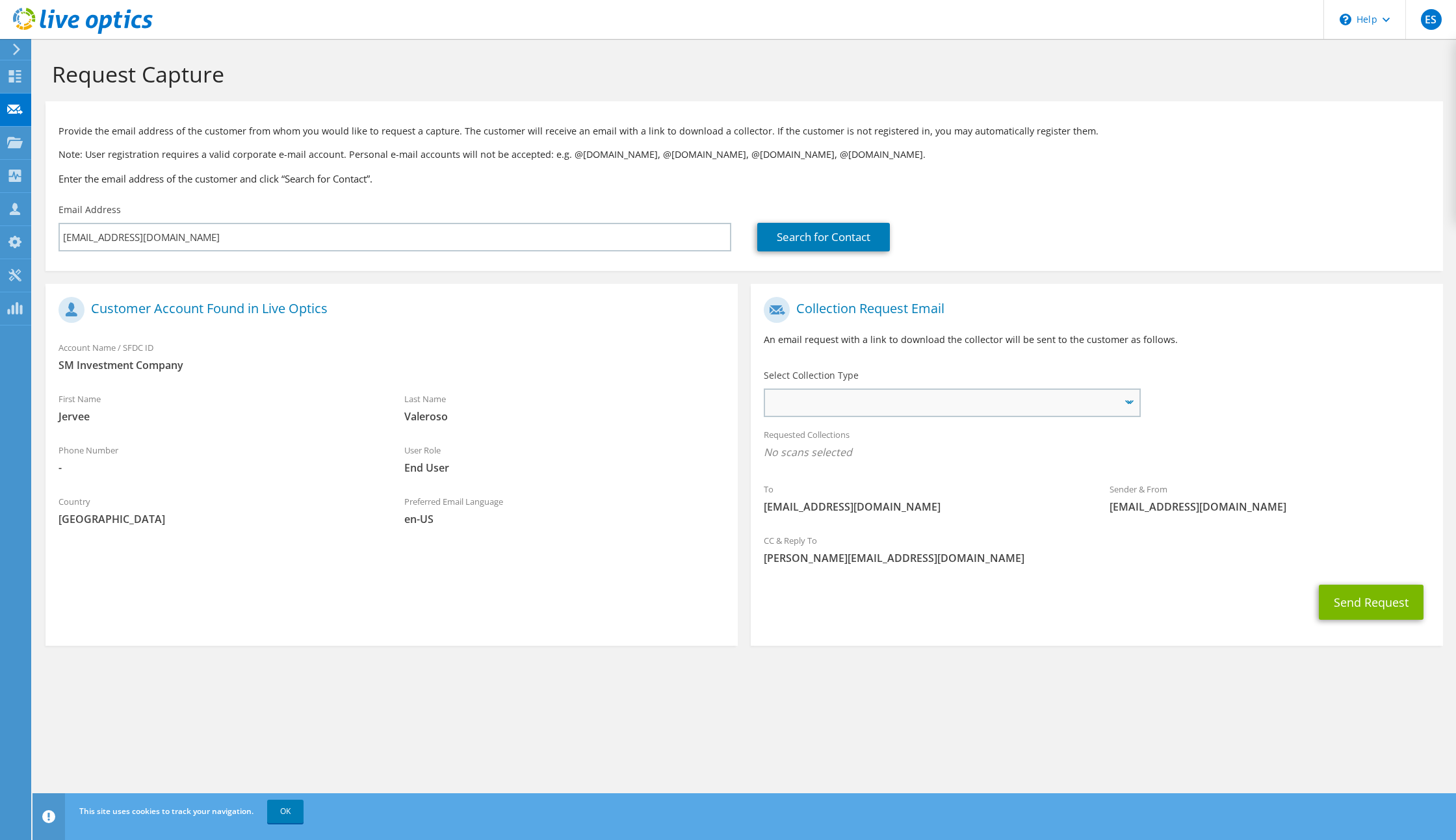
click at [1130, 404] on icon at bounding box center [1130, 402] width 7 height 4
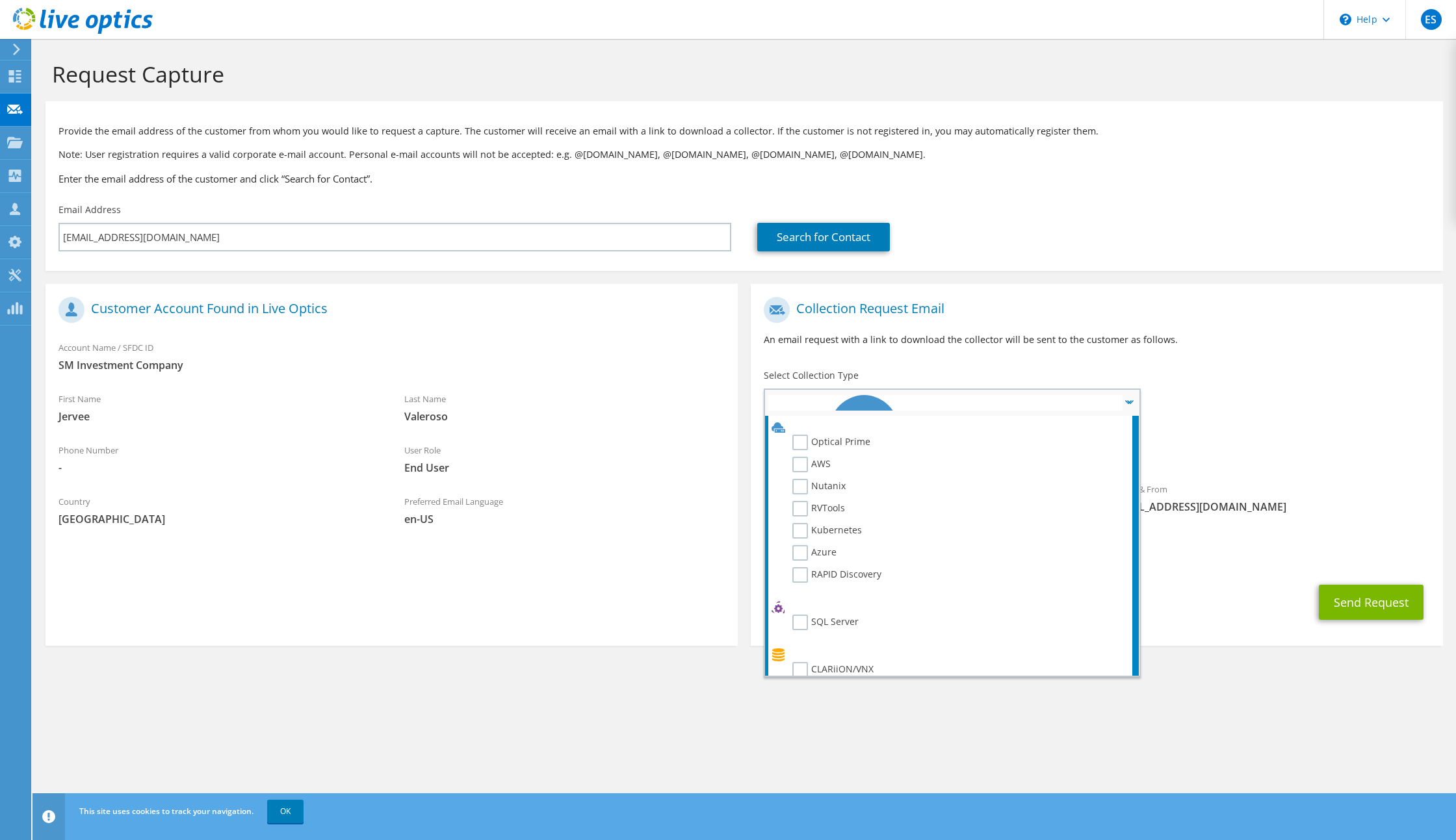
click at [1130, 404] on icon at bounding box center [1130, 402] width 7 height 4
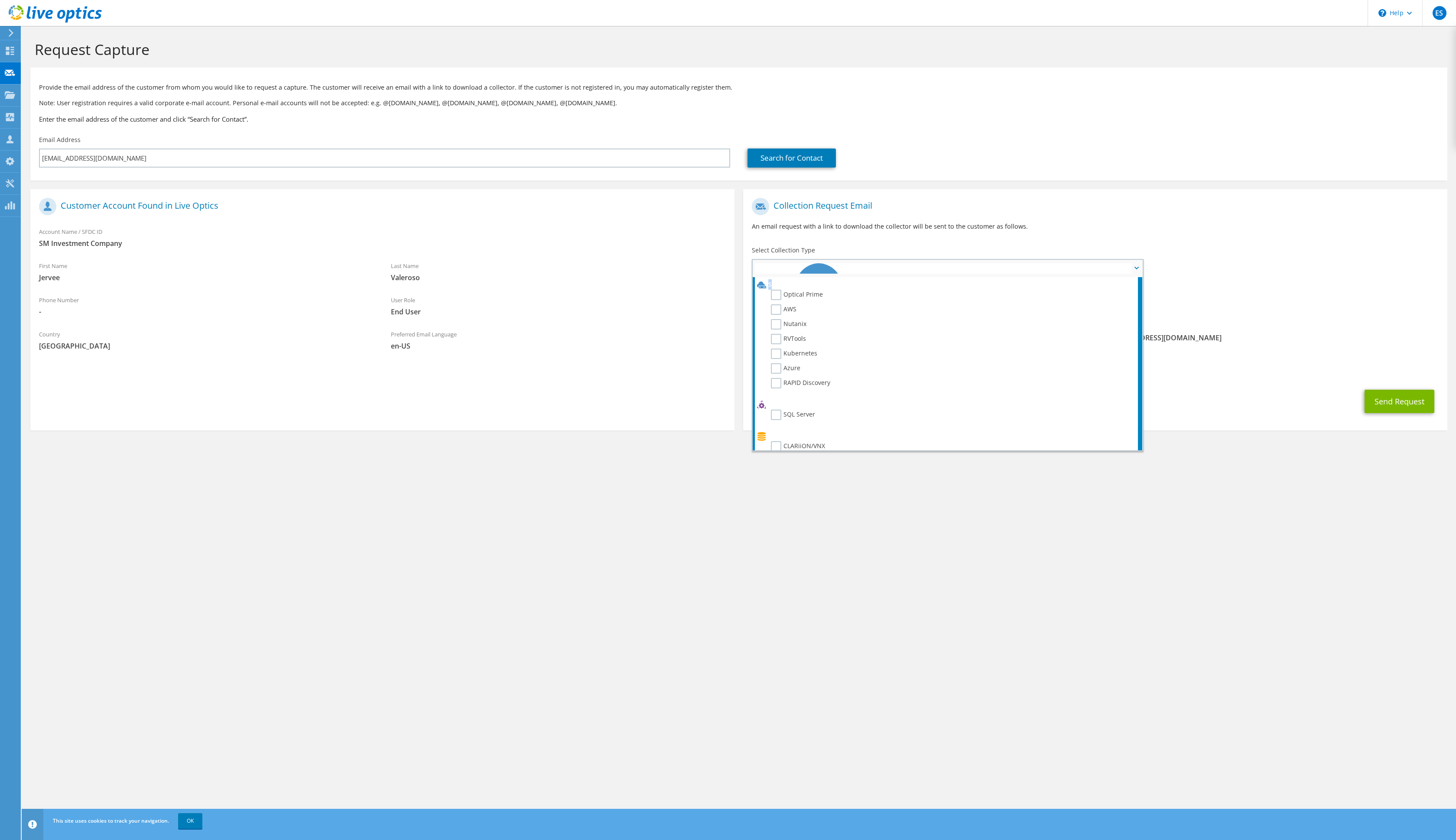
click at [856, 277] on span "Server Virtualization Optical Prime AWS Nutanix RVTools Kubernetes Azure SQL Se…" at bounding box center [947, 268] width 389 height 18
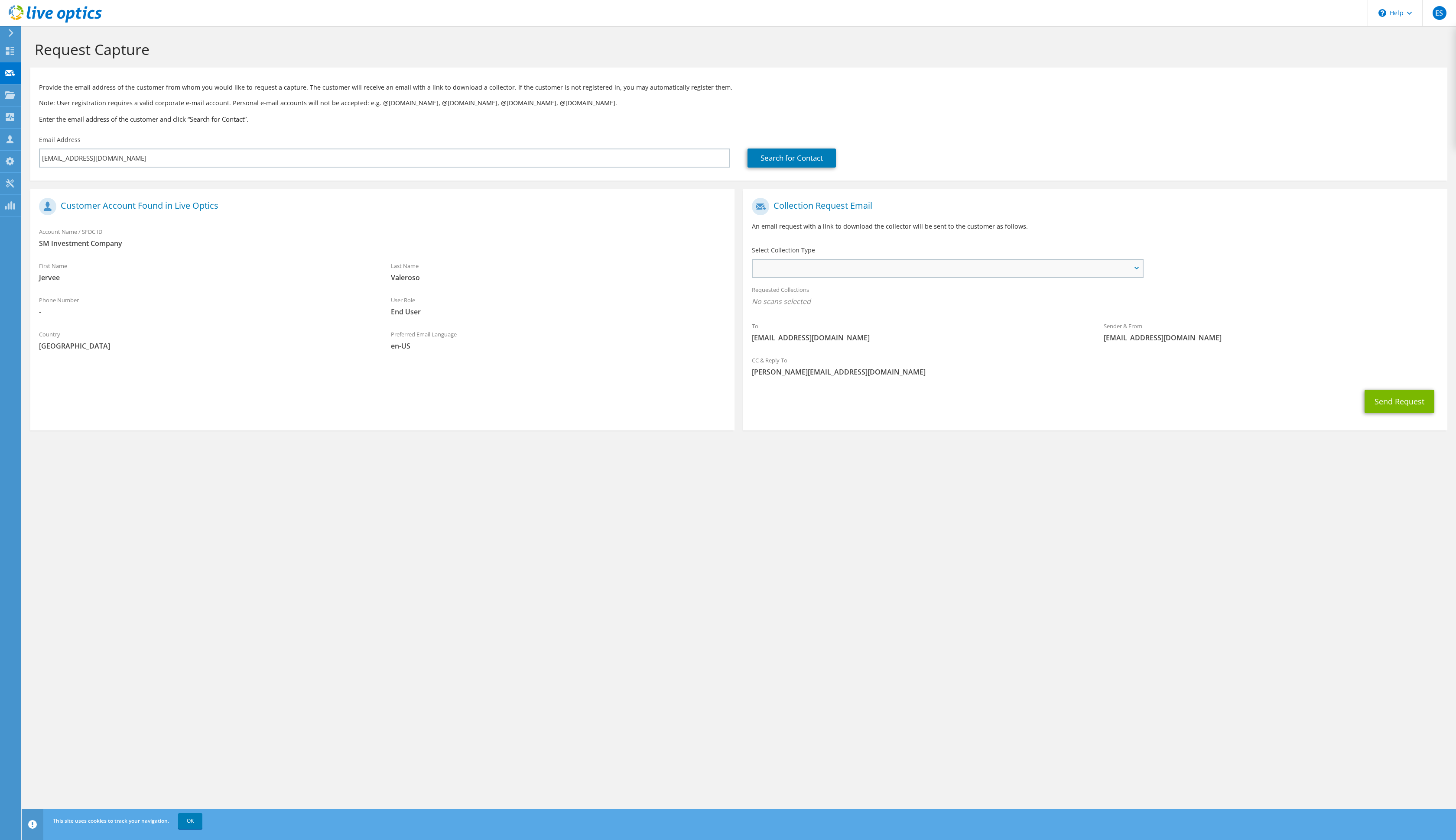
click at [856, 277] on span "Server Virtualization Optical Prime AWS Nutanix RVTools Kubernetes Azure SQL Se…" at bounding box center [947, 268] width 389 height 18
click at [856, 304] on li "Optical Prime" at bounding box center [947, 297] width 383 height 15
click at [759, 289] on icon at bounding box center [761, 285] width 9 height 8
click at [764, 289] on use at bounding box center [761, 285] width 9 height 7
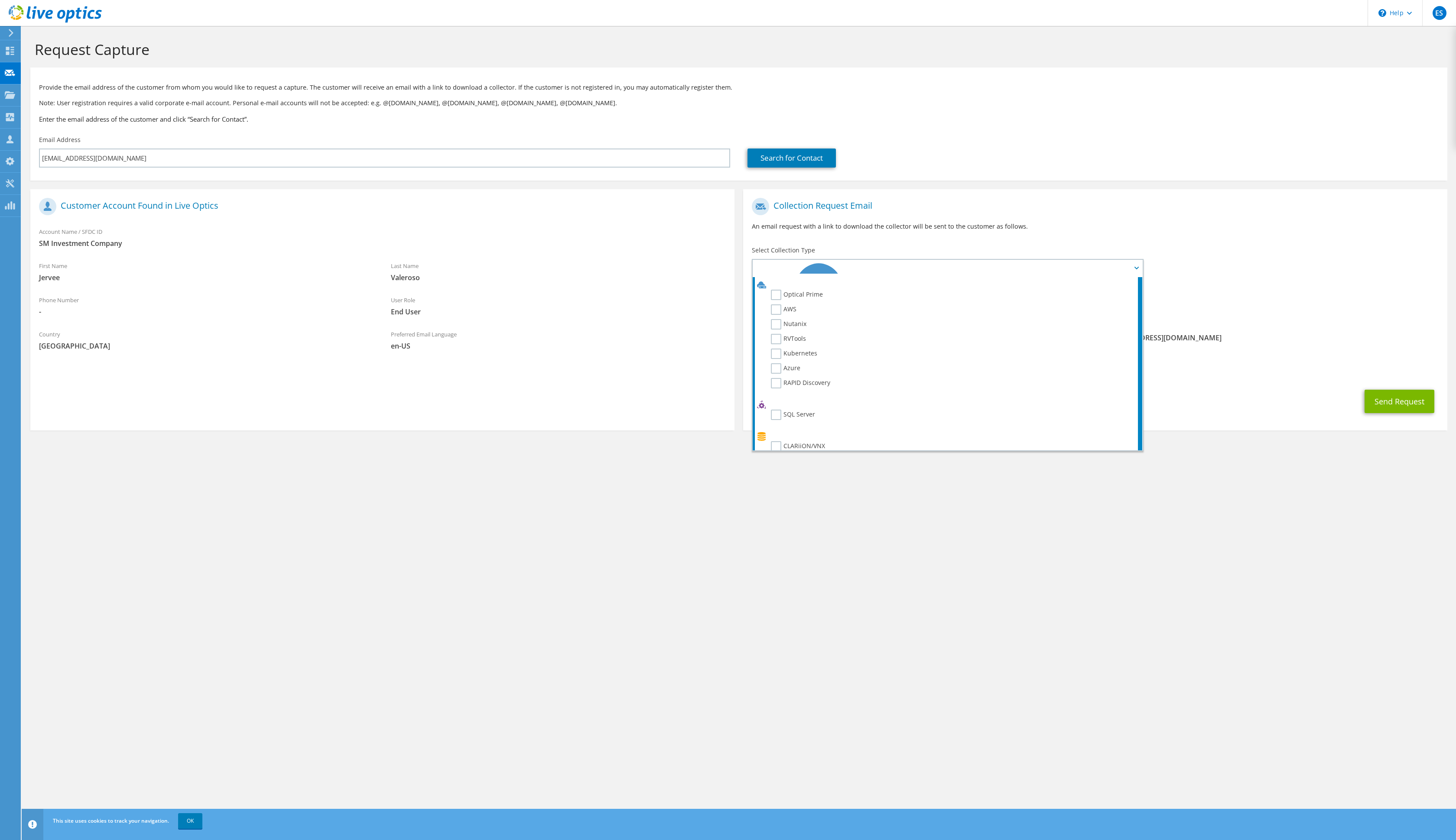
click at [856, 474] on section "Request Capture Provide the email address of the customer from whom you would l…" at bounding box center [739, 250] width 1435 height 448
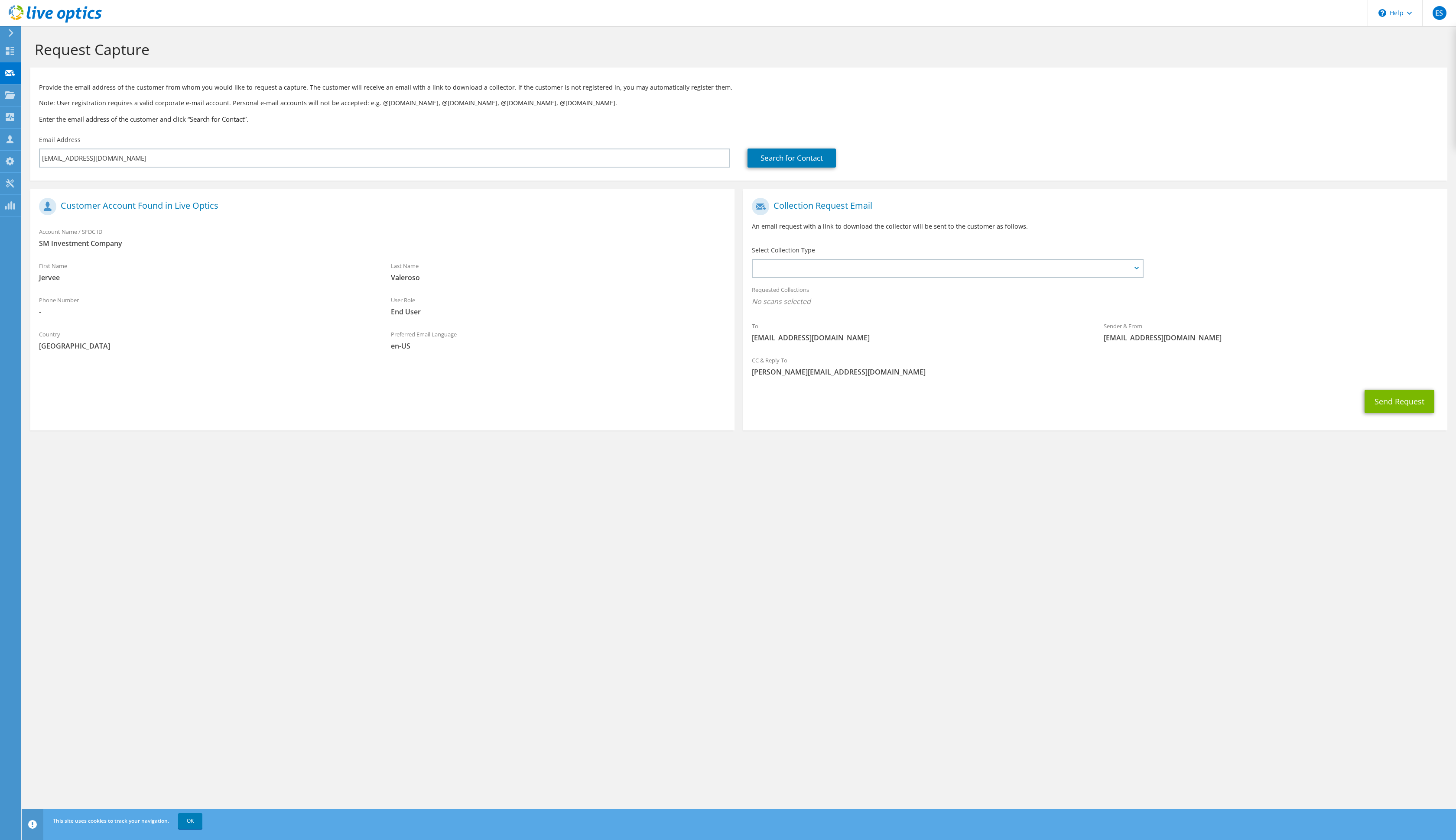
click at [856, 325] on div "To jervee.valeroso@sminvestments.com Sender & From liveoptics@liveoptics.com" at bounding box center [1095, 272] width 704 height 158
click at [856, 274] on span "Server Virtualization Optical Prime AWS Nutanix RVTools Kubernetes Azure SQL Se…" at bounding box center [943, 268] width 376 height 10
click at [779, 300] on label "Optical Prime" at bounding box center [797, 295] width 52 height 10
click at [0, 0] on input "Optical Prime" at bounding box center [0, 0] width 0 height 0
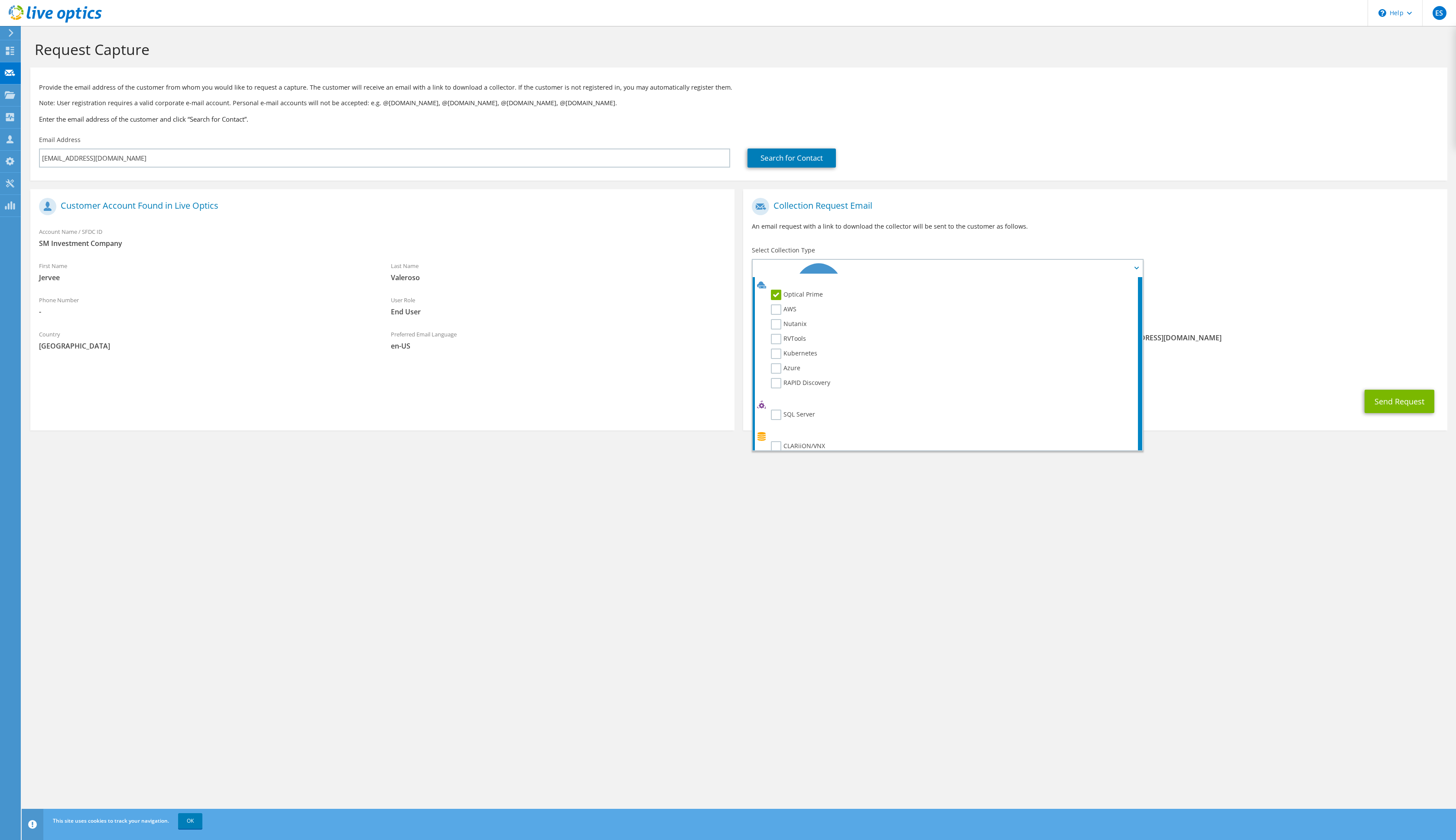
click at [856, 474] on section "Request Capture Provide the email address of the customer from whom you would l…" at bounding box center [739, 250] width 1435 height 448
